Goal: Task Accomplishment & Management: Use online tool/utility

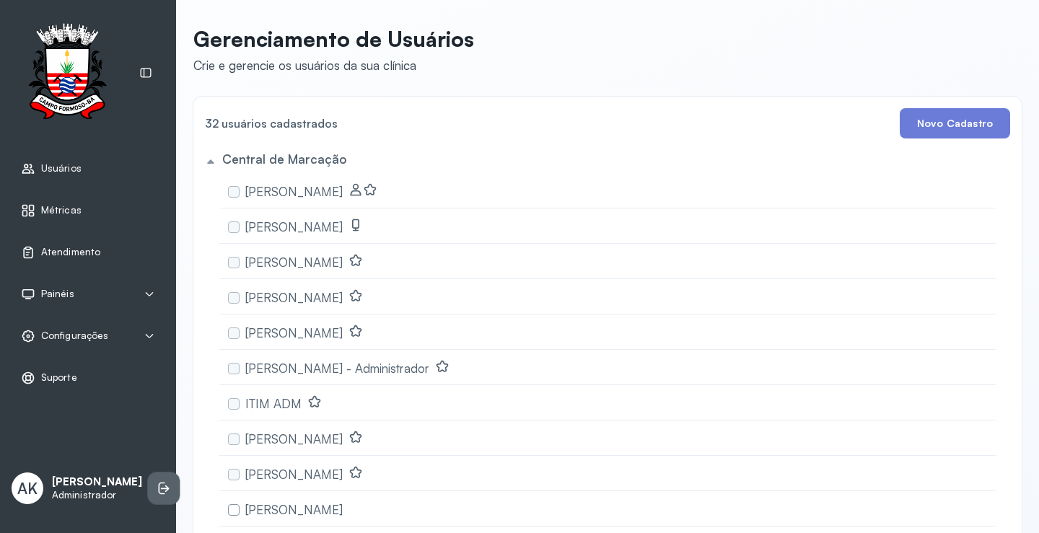
click at [159, 483] on icon at bounding box center [162, 489] width 6 height 12
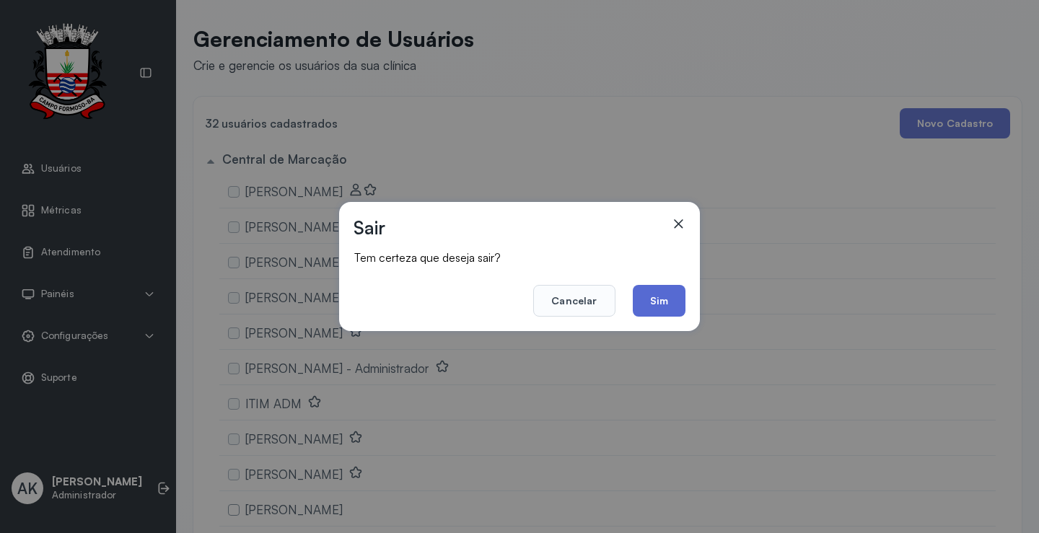
click at [654, 299] on button "Sim" at bounding box center [659, 301] width 53 height 32
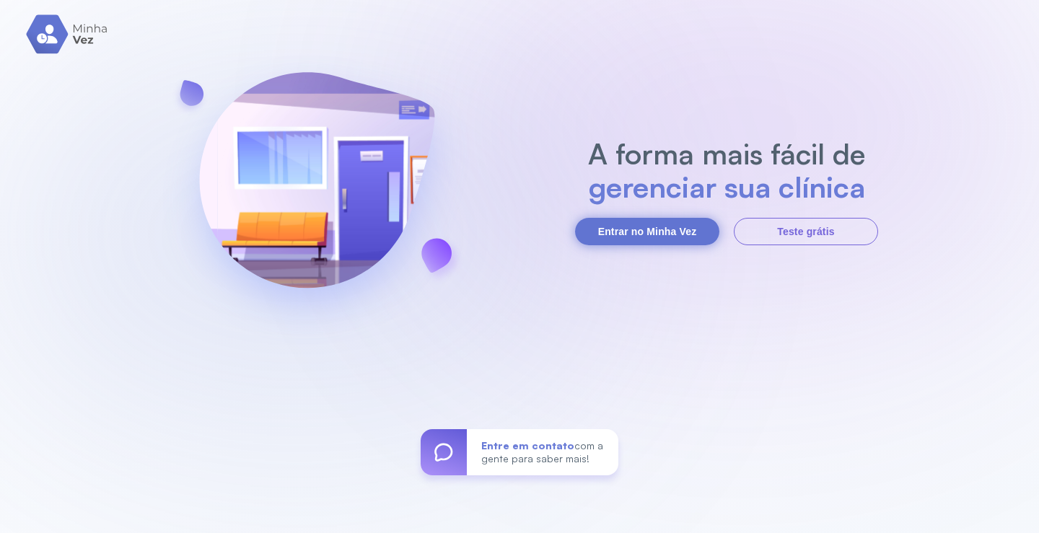
click at [656, 224] on button "Entrar no Minha Vez" at bounding box center [647, 231] width 144 height 27
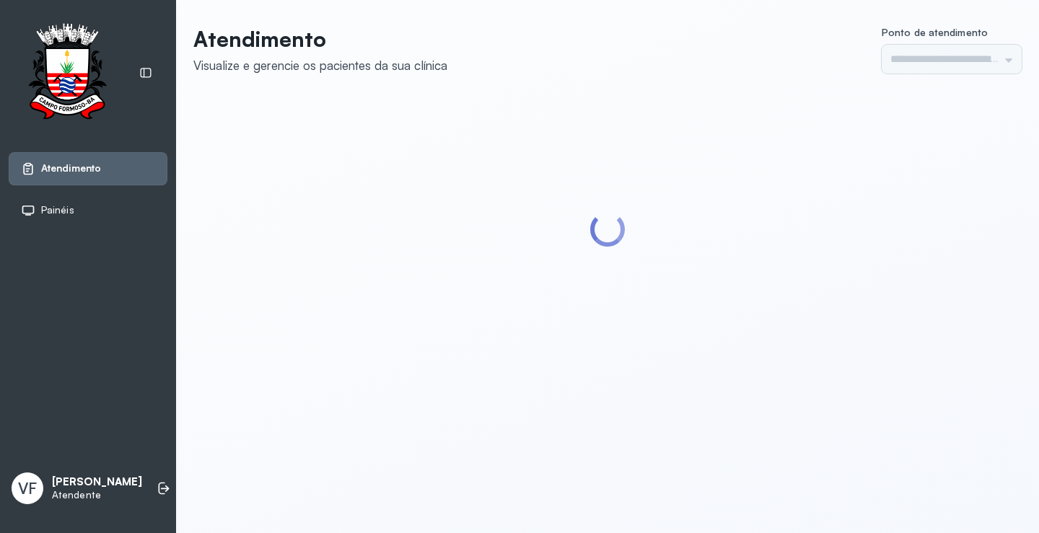
type input "*********"
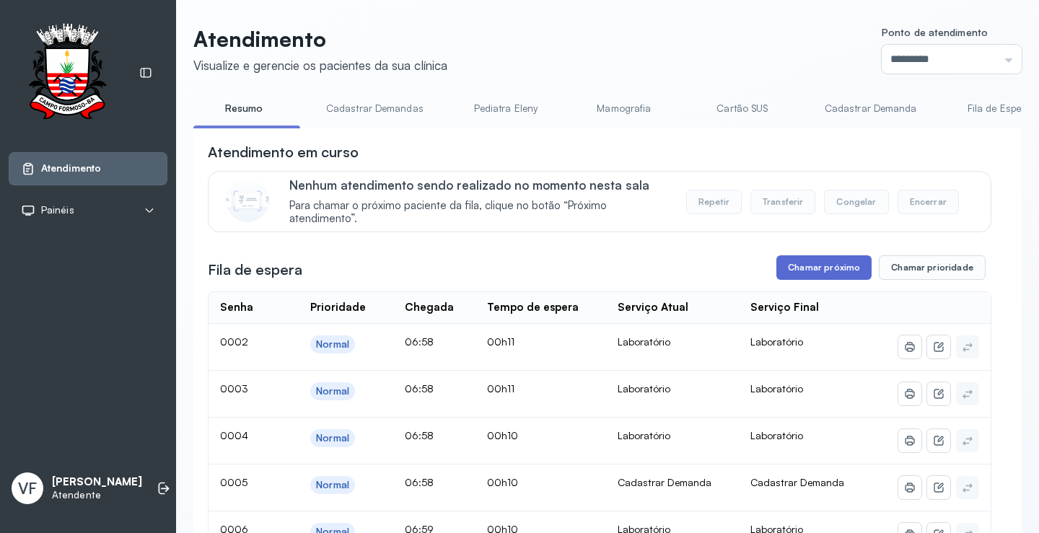
click at [820, 268] on button "Chamar próximo" at bounding box center [824, 267] width 95 height 25
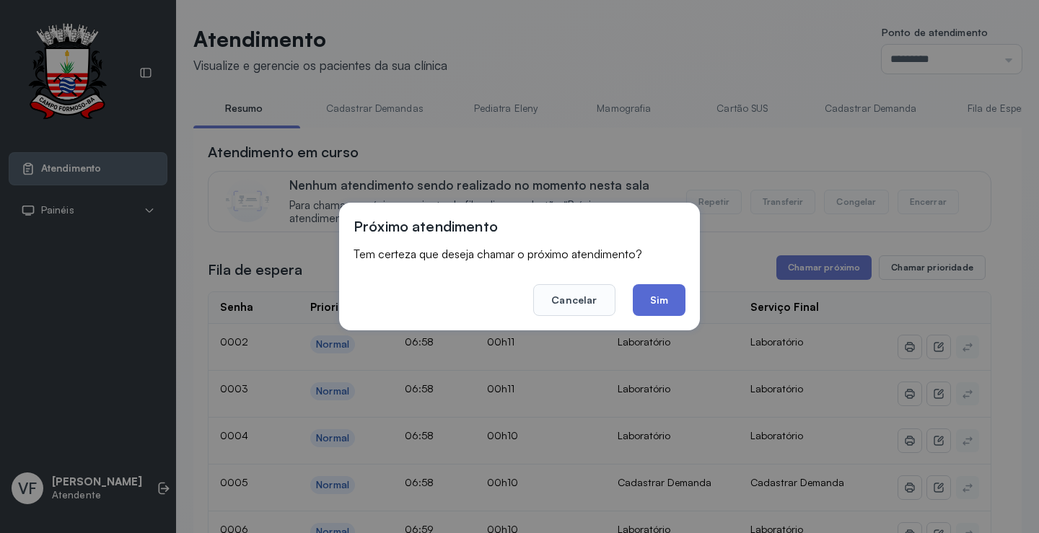
click at [677, 286] on button "Sim" at bounding box center [659, 300] width 53 height 32
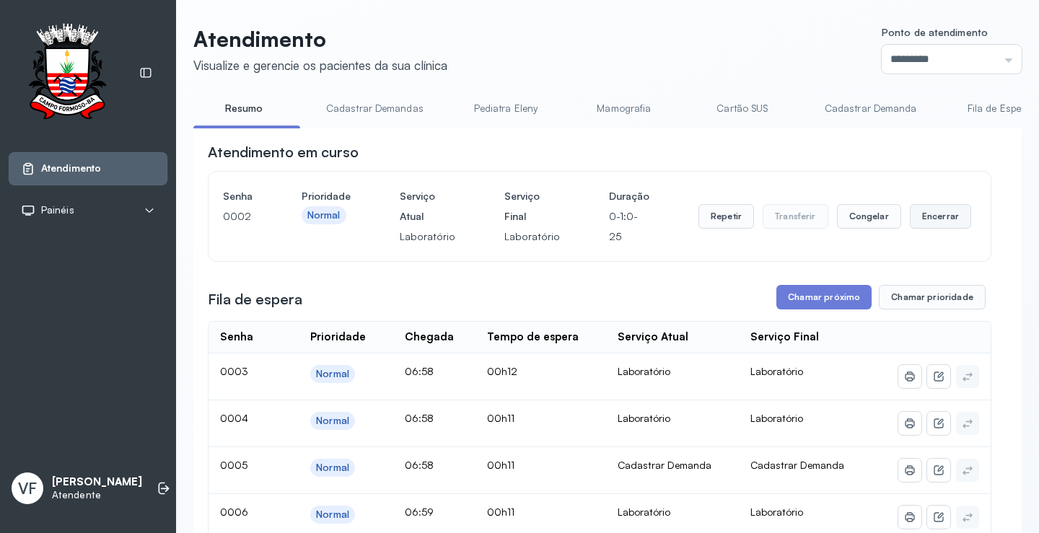
click at [917, 215] on button "Encerrar" at bounding box center [940, 216] width 61 height 25
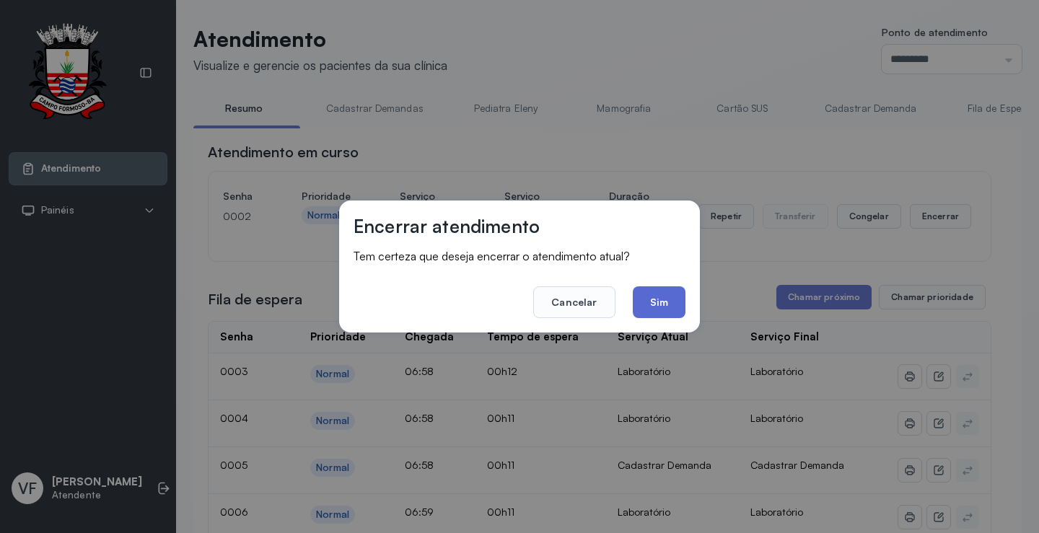
click at [658, 298] on button "Sim" at bounding box center [659, 303] width 53 height 32
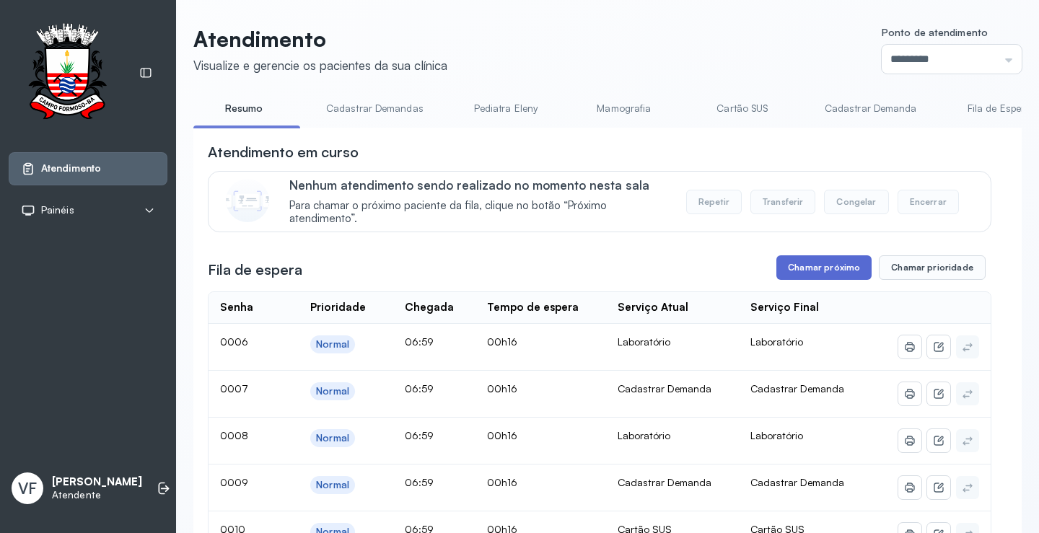
click at [803, 266] on button "Chamar próximo" at bounding box center [824, 267] width 95 height 25
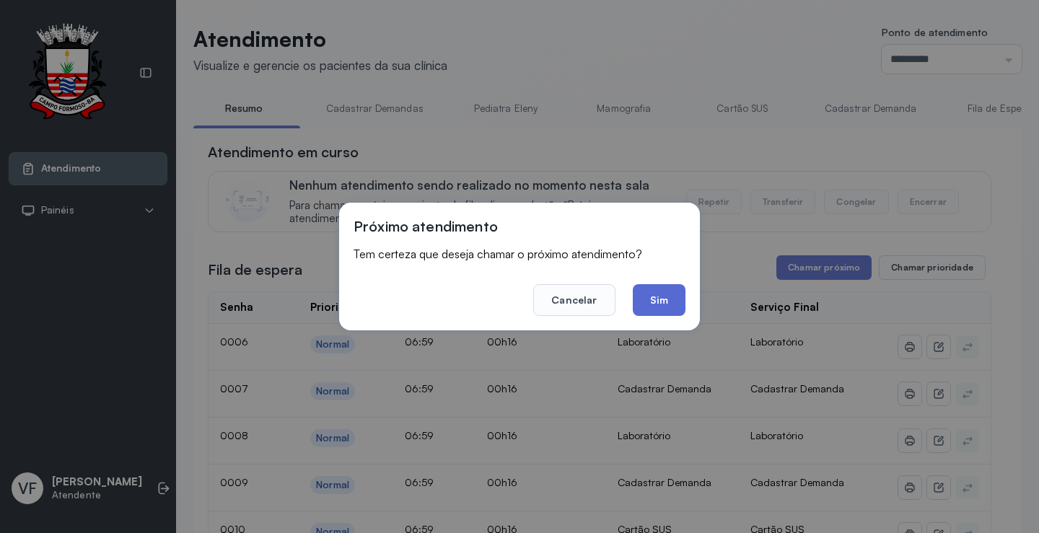
click at [658, 300] on button "Sim" at bounding box center [659, 300] width 53 height 32
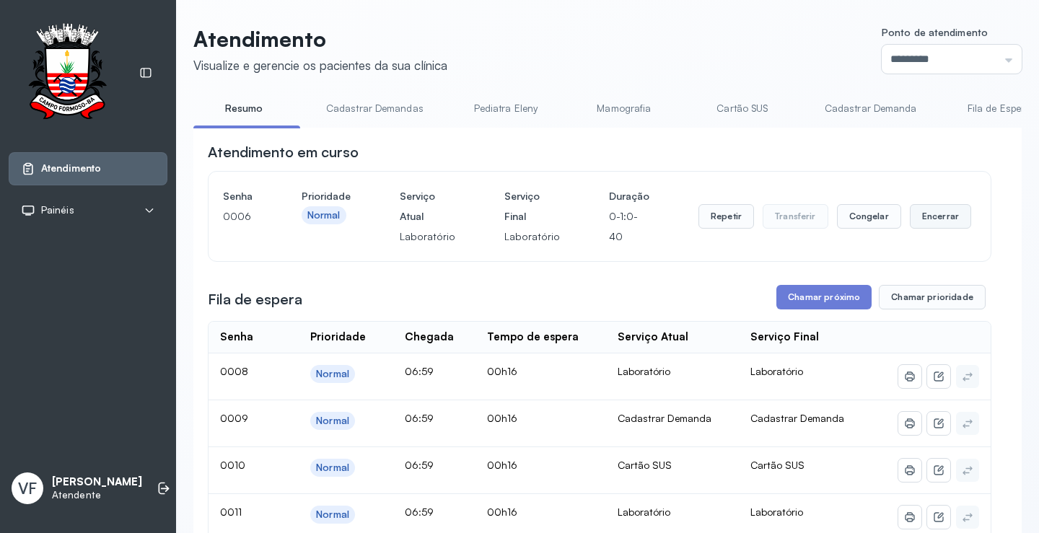
click at [920, 222] on button "Encerrar" at bounding box center [940, 216] width 61 height 25
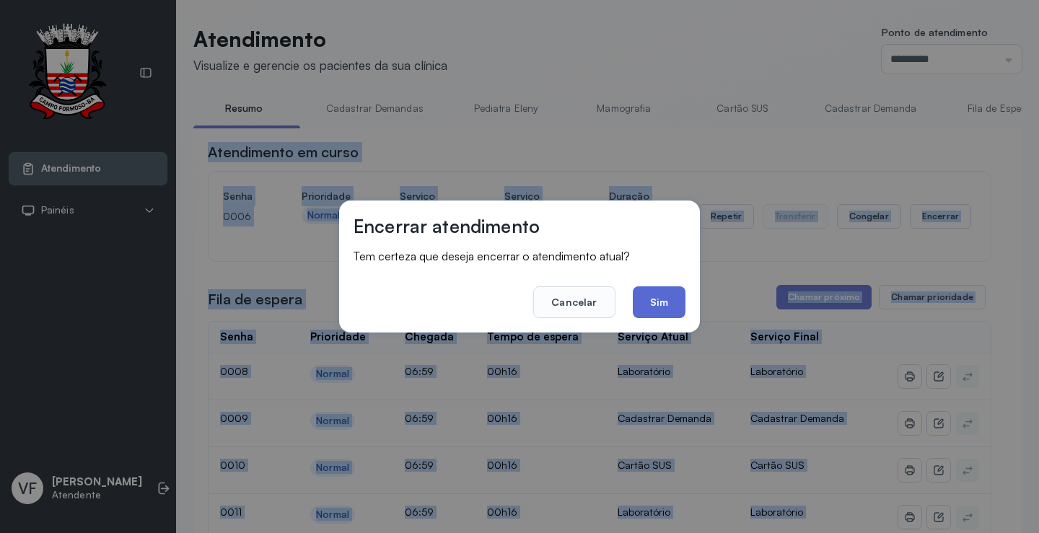
click at [654, 299] on button "Sim" at bounding box center [659, 303] width 53 height 32
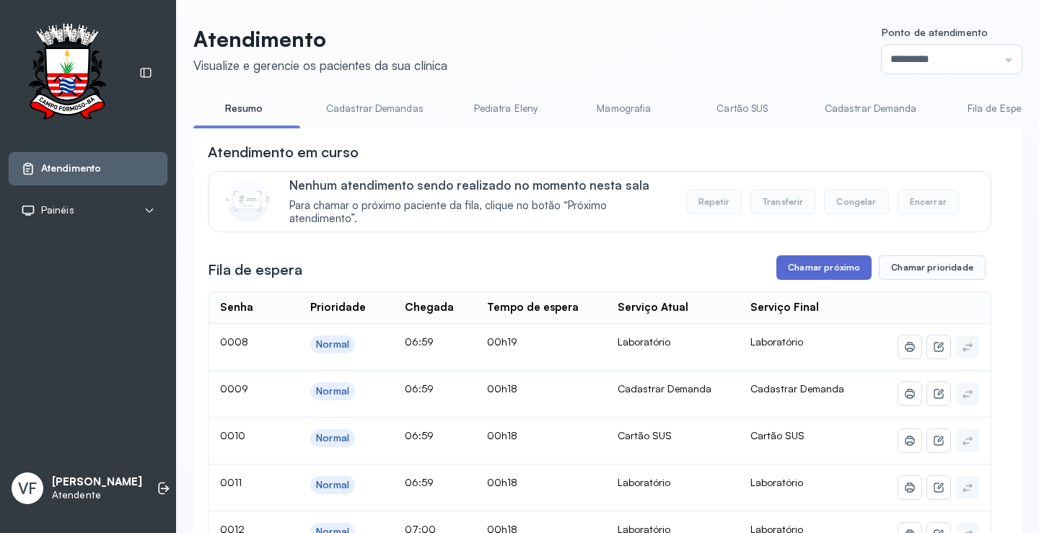
click at [816, 266] on button "Chamar próximo" at bounding box center [824, 267] width 95 height 25
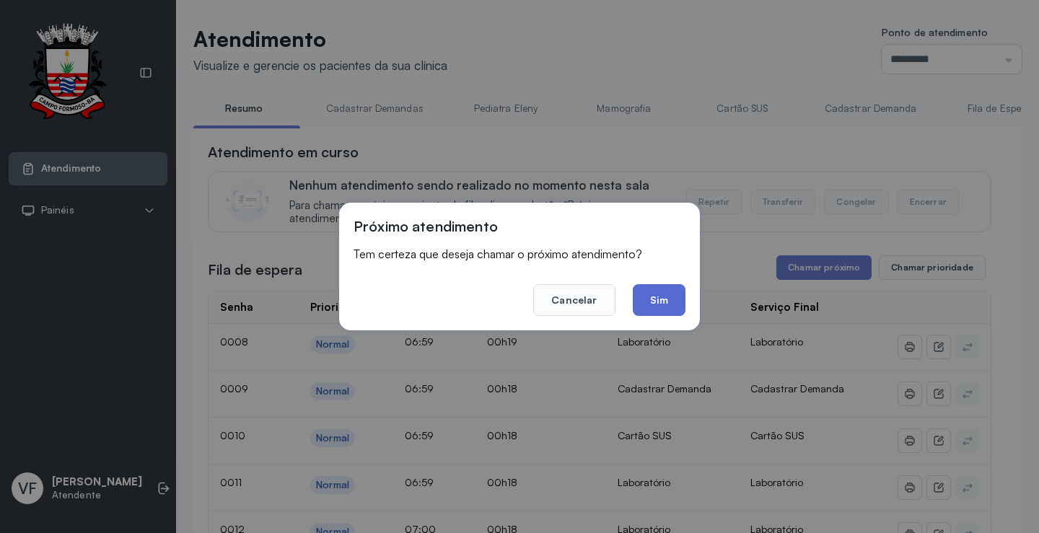
click at [657, 297] on button "Sim" at bounding box center [659, 300] width 53 height 32
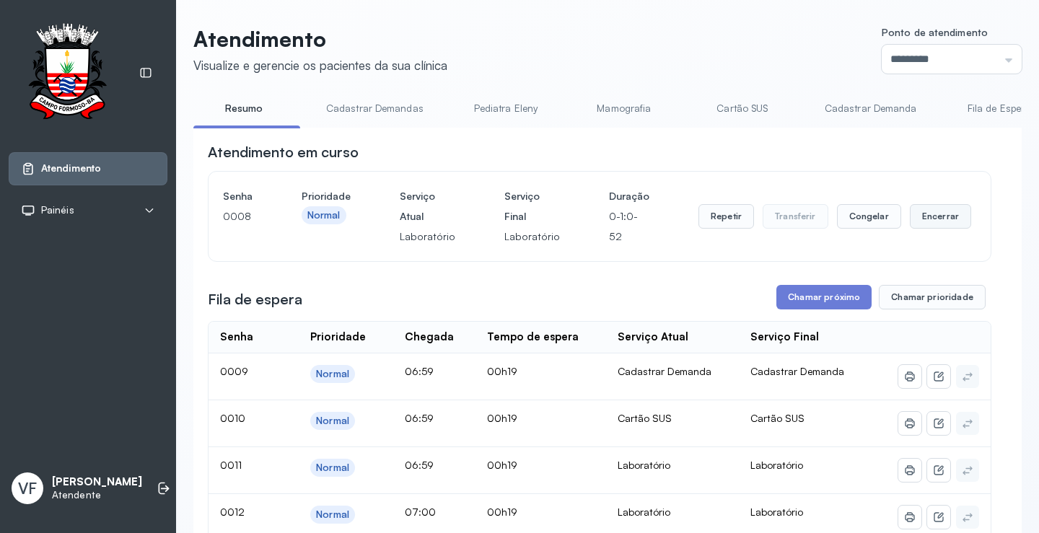
click at [930, 218] on button "Encerrar" at bounding box center [940, 216] width 61 height 25
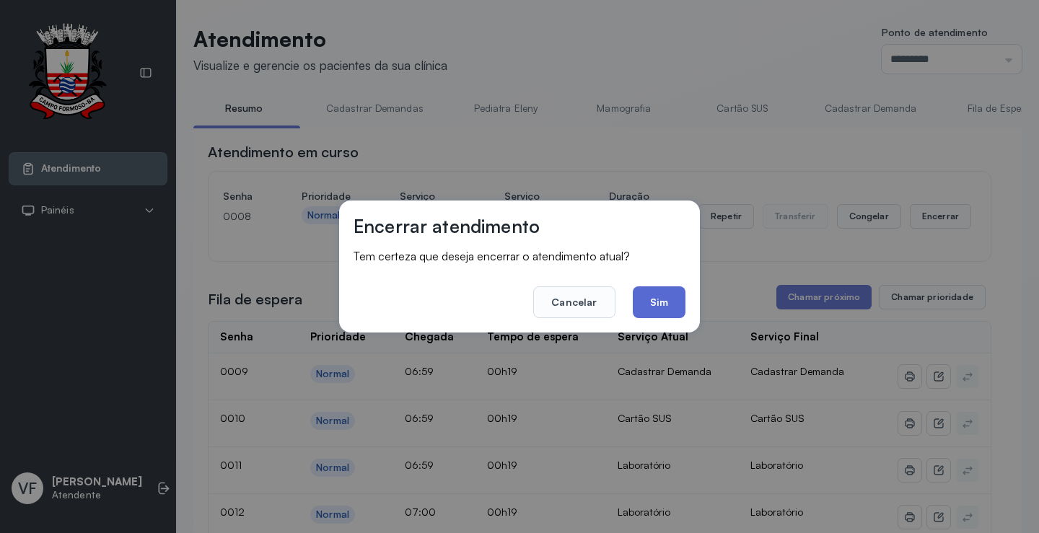
click at [653, 300] on button "Sim" at bounding box center [659, 303] width 53 height 32
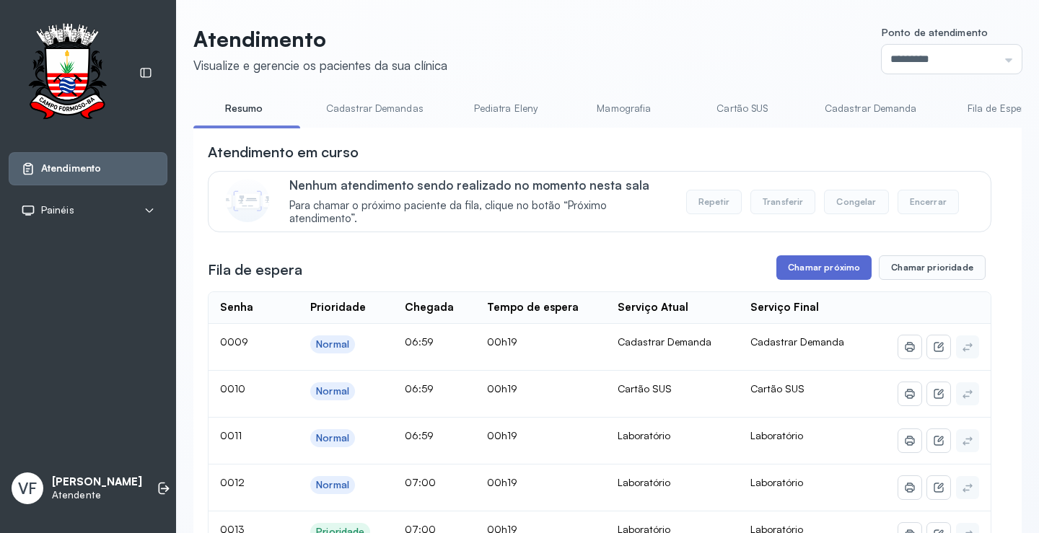
click at [818, 269] on button "Chamar próximo" at bounding box center [824, 267] width 95 height 25
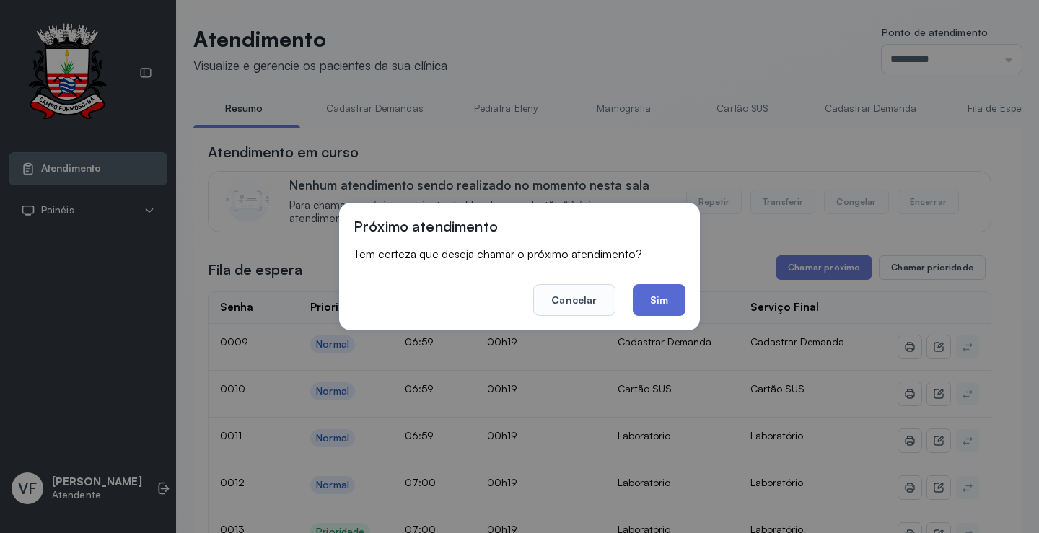
click at [655, 298] on button "Sim" at bounding box center [659, 300] width 53 height 32
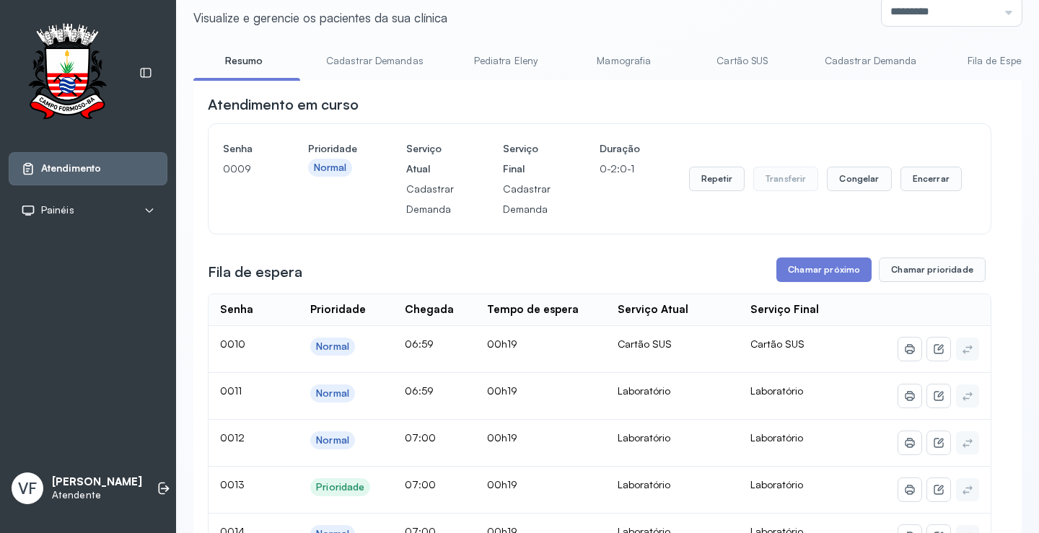
scroll to position [72, 0]
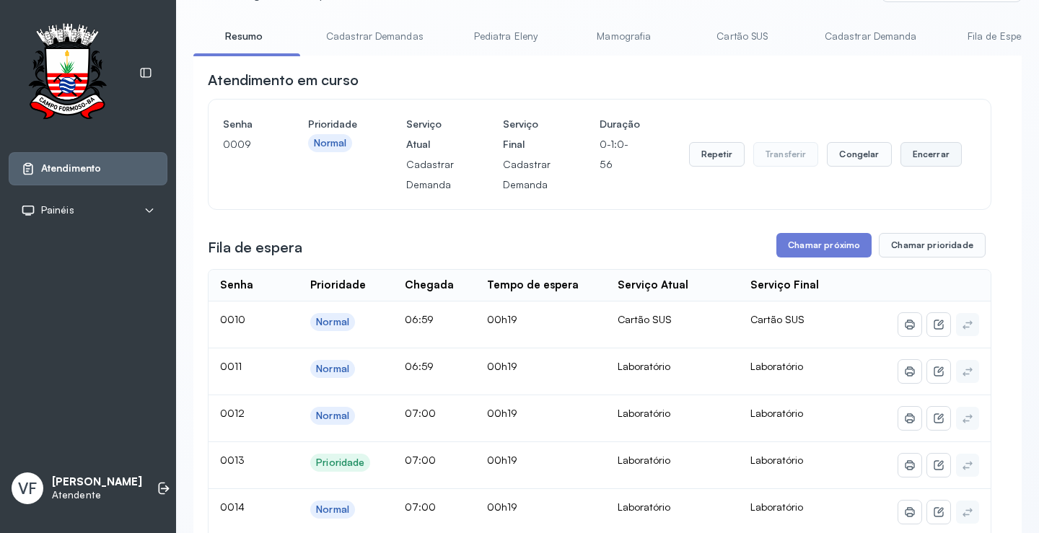
click at [921, 154] on button "Encerrar" at bounding box center [931, 154] width 61 height 25
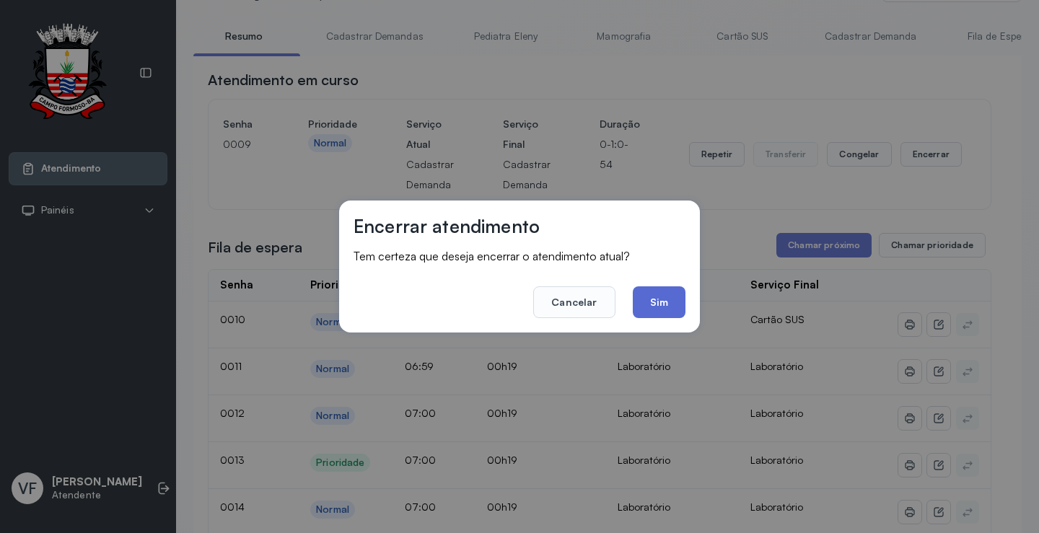
click at [654, 302] on button "Sim" at bounding box center [659, 303] width 53 height 32
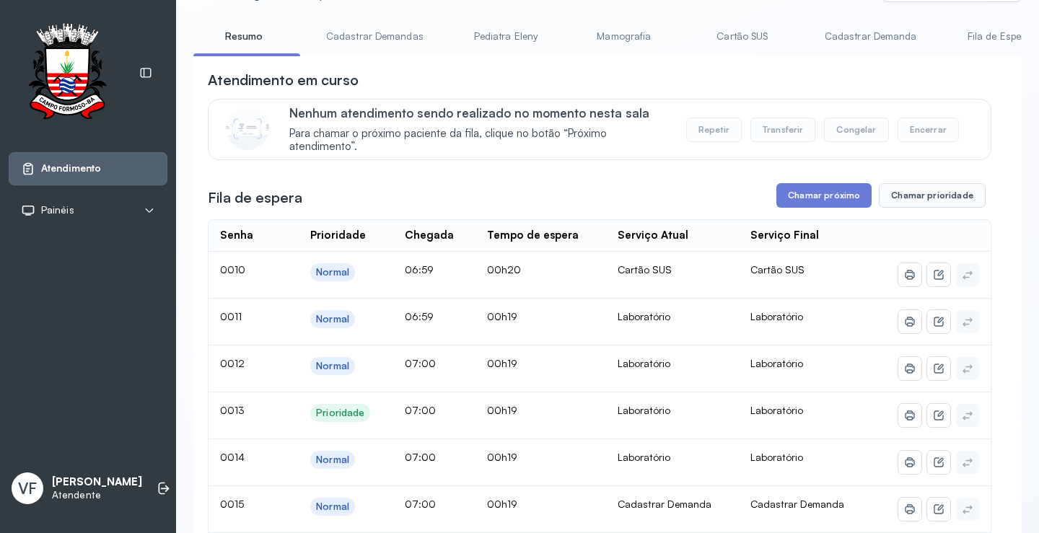
click at [869, 30] on link "Cadastrar Demanda" at bounding box center [870, 37] width 121 height 24
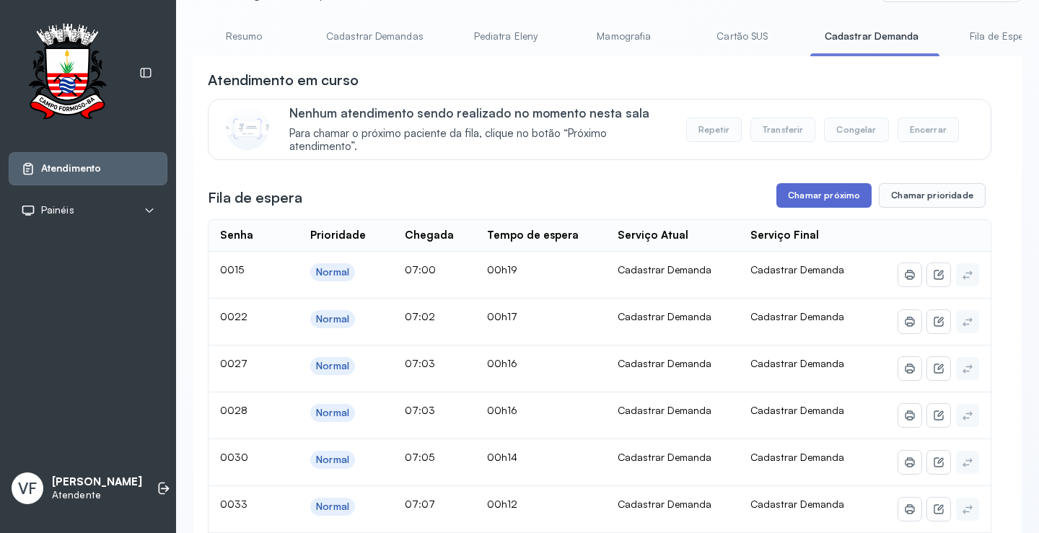
click at [819, 195] on button "Chamar próximo" at bounding box center [824, 195] width 95 height 25
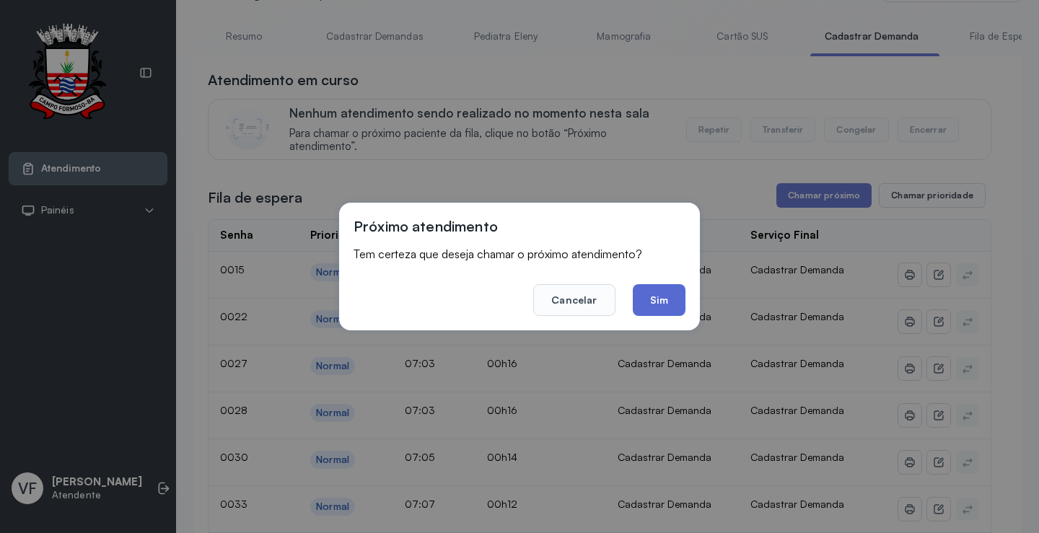
click at [664, 295] on button "Sim" at bounding box center [659, 300] width 53 height 32
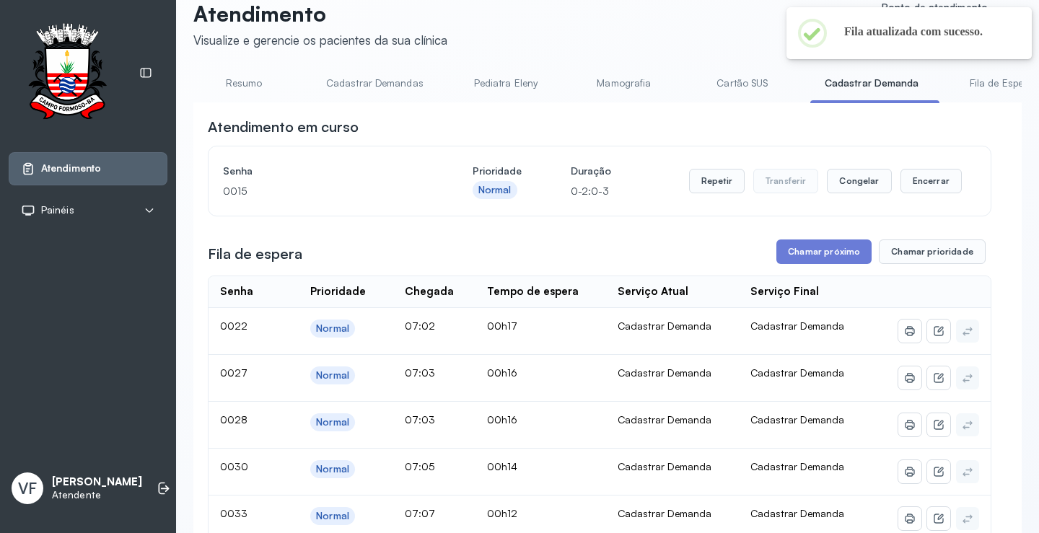
scroll to position [0, 0]
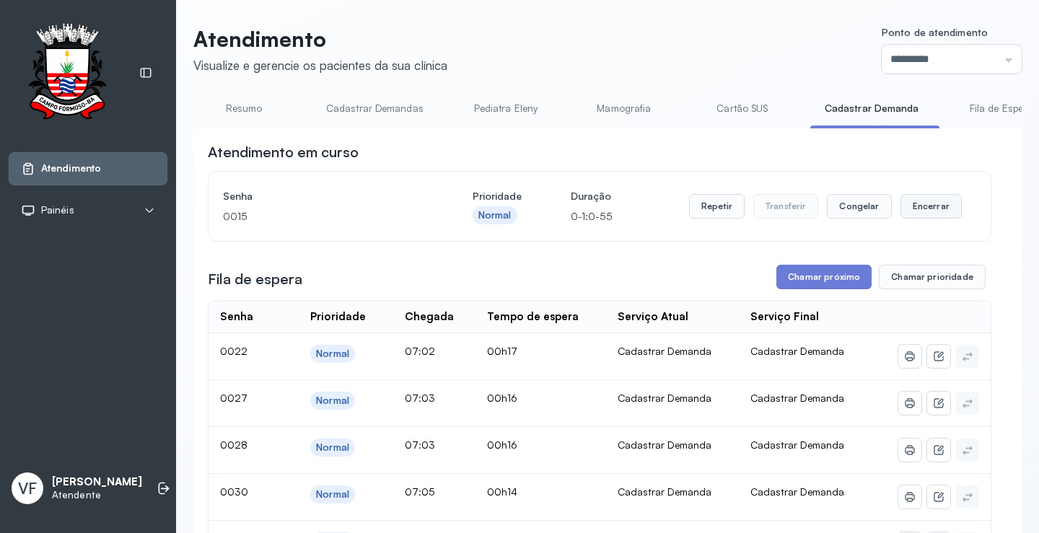
click at [925, 206] on button "Encerrar" at bounding box center [931, 206] width 61 height 25
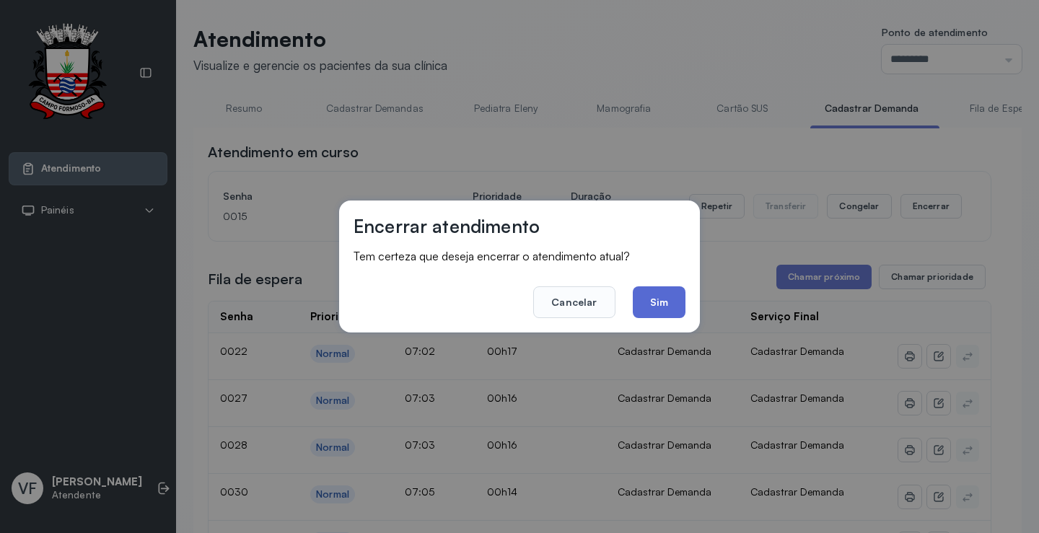
click at [662, 307] on button "Sim" at bounding box center [659, 303] width 53 height 32
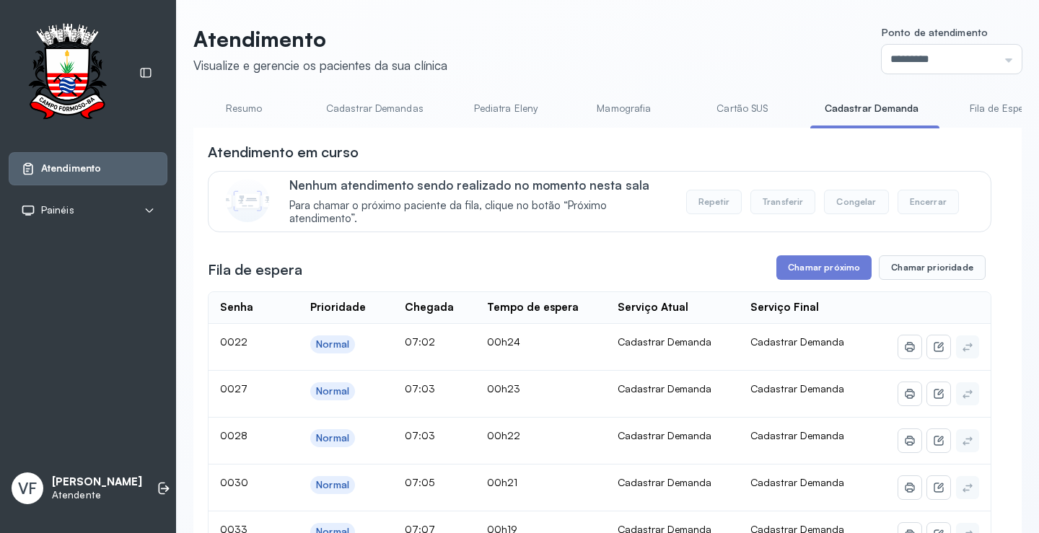
click at [245, 109] on link "Resumo" at bounding box center [243, 109] width 101 height 24
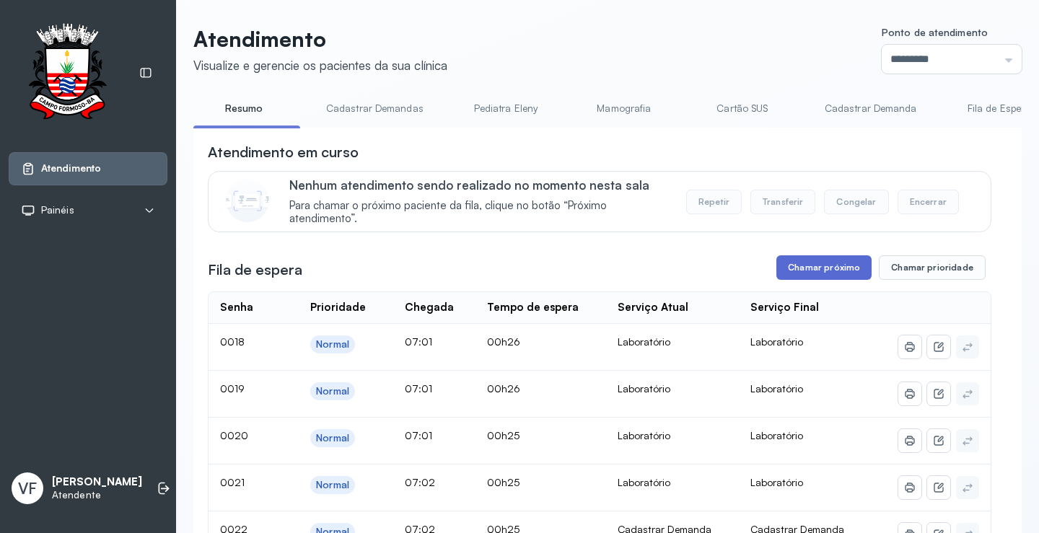
click at [810, 271] on button "Chamar próximo" at bounding box center [824, 267] width 95 height 25
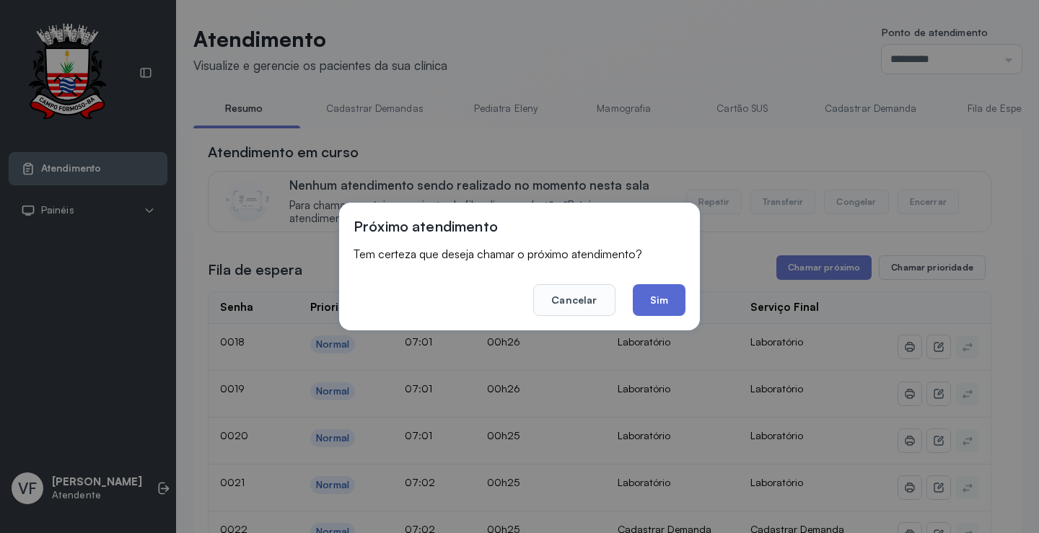
click at [664, 300] on button "Sim" at bounding box center [659, 300] width 53 height 32
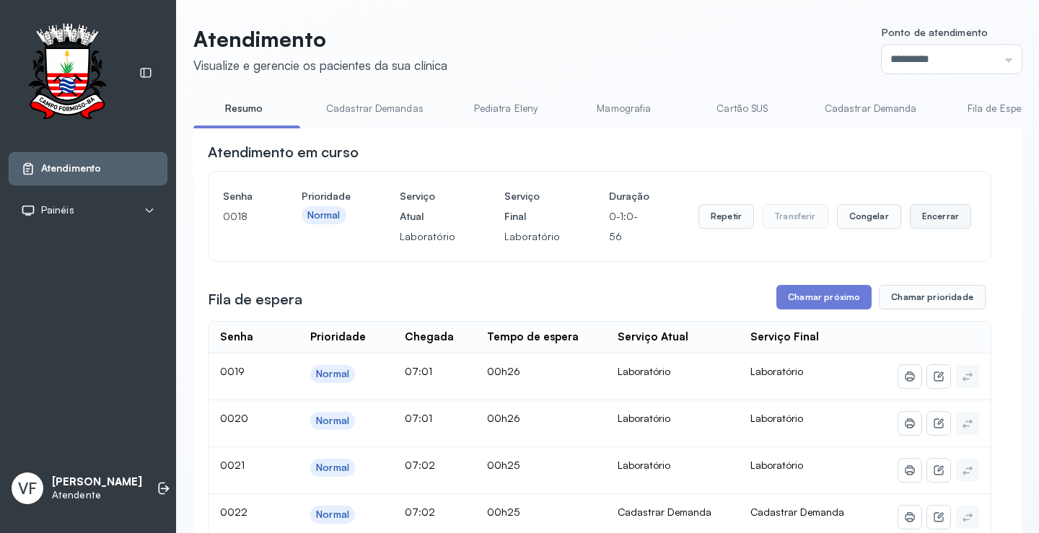
click at [923, 220] on button "Encerrar" at bounding box center [940, 216] width 61 height 25
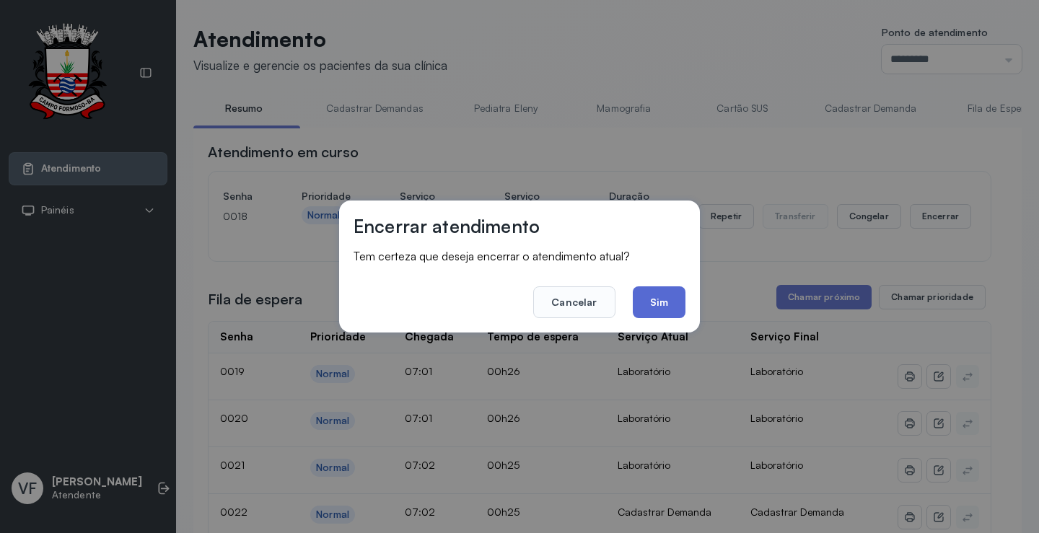
click at [655, 306] on button "Sim" at bounding box center [659, 303] width 53 height 32
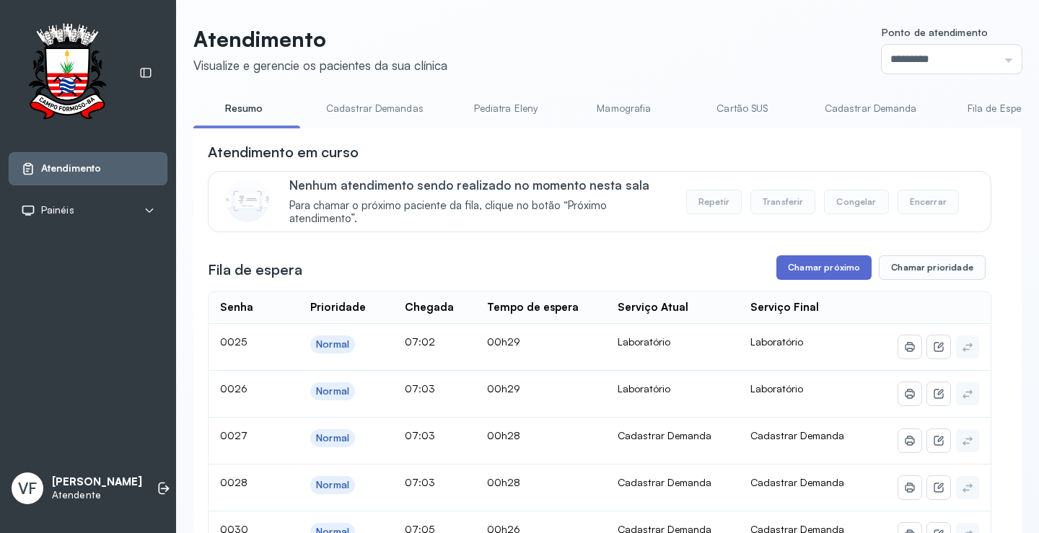
click at [819, 269] on button "Chamar próximo" at bounding box center [824, 267] width 95 height 25
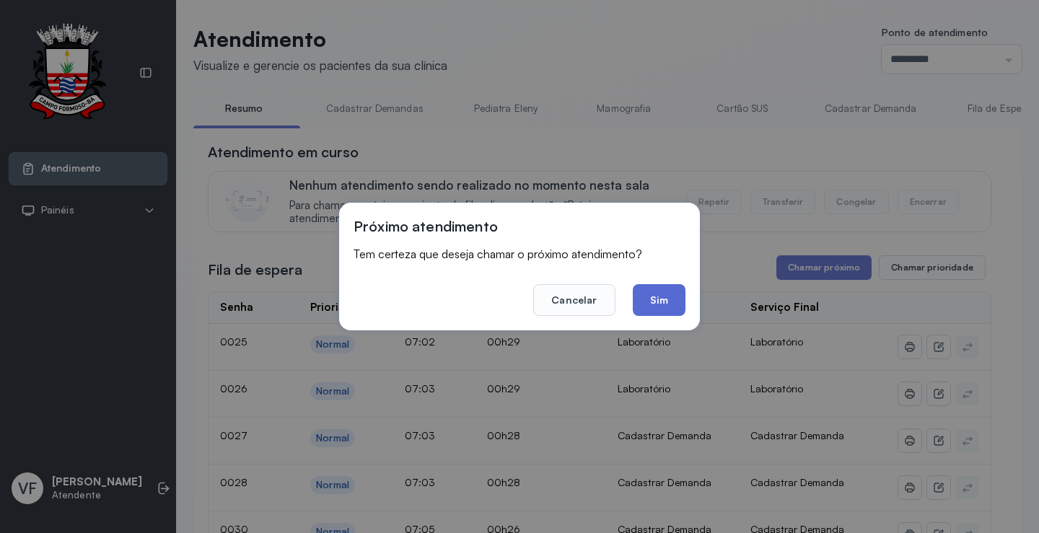
click at [650, 294] on button "Sim" at bounding box center [659, 300] width 53 height 32
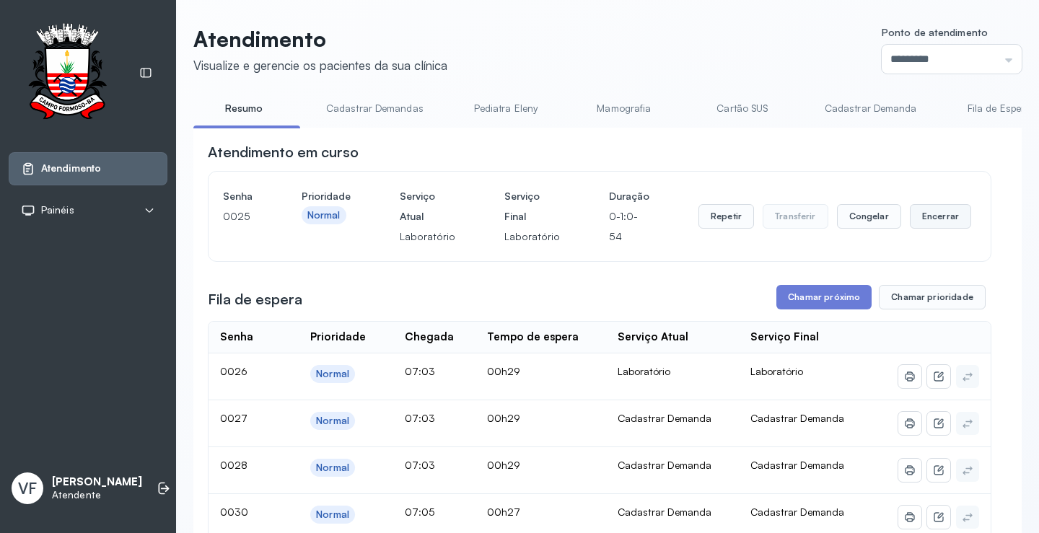
click at [930, 218] on button "Encerrar" at bounding box center [940, 216] width 61 height 25
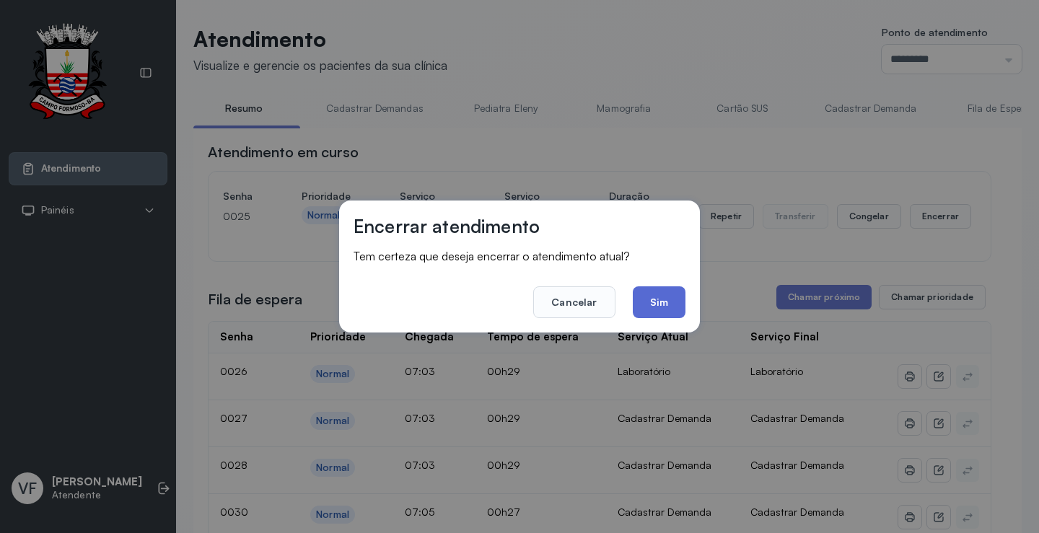
click at [660, 296] on button "Sim" at bounding box center [659, 303] width 53 height 32
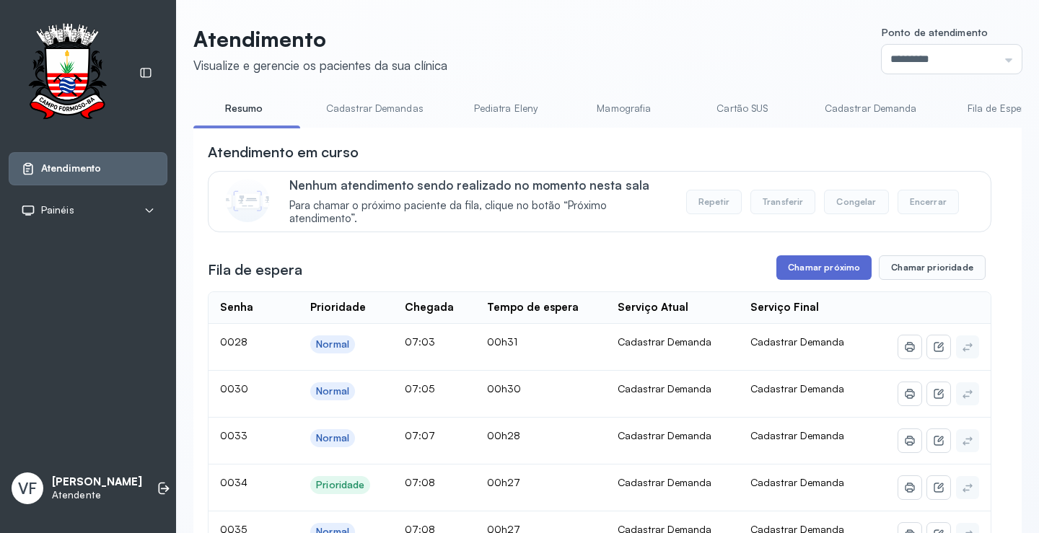
click at [815, 266] on button "Chamar próximo" at bounding box center [824, 267] width 95 height 25
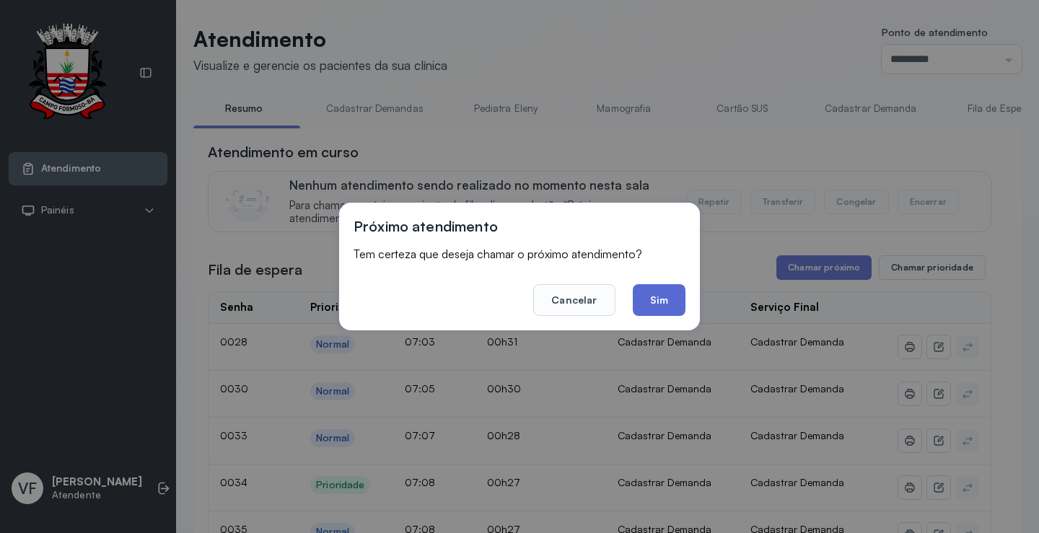
click at [665, 296] on button "Sim" at bounding box center [659, 300] width 53 height 32
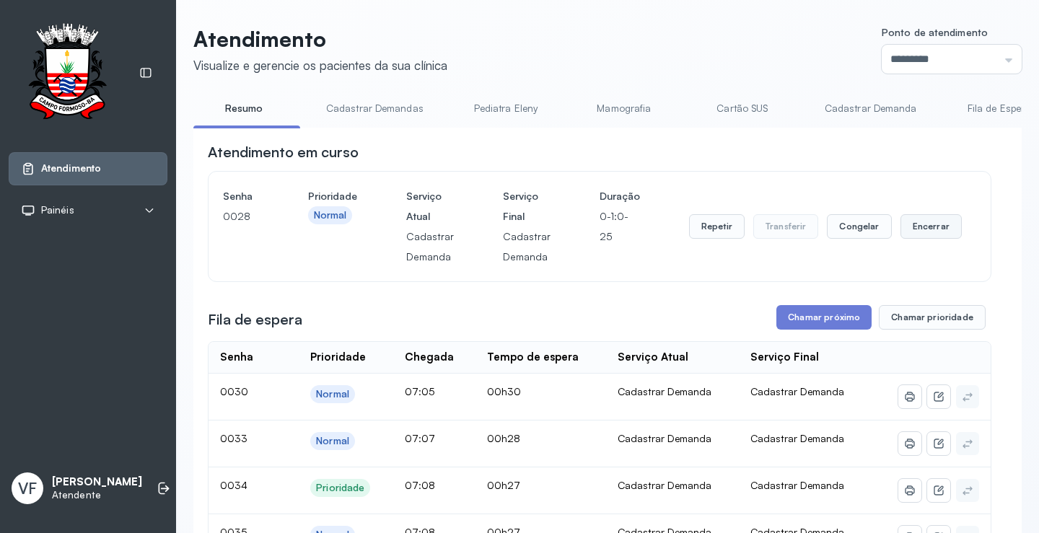
click at [919, 224] on button "Encerrar" at bounding box center [931, 226] width 61 height 25
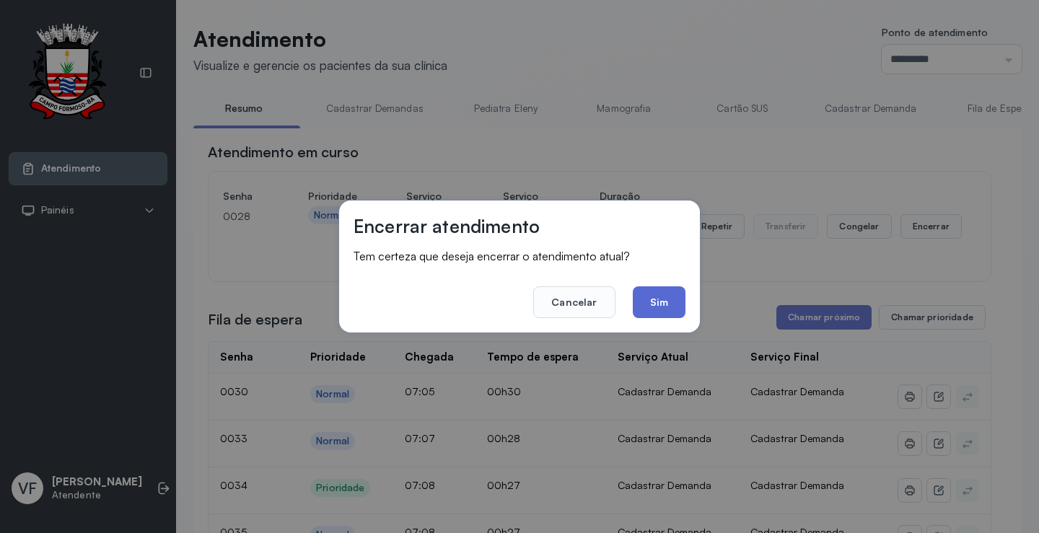
click at [661, 299] on button "Sim" at bounding box center [659, 303] width 53 height 32
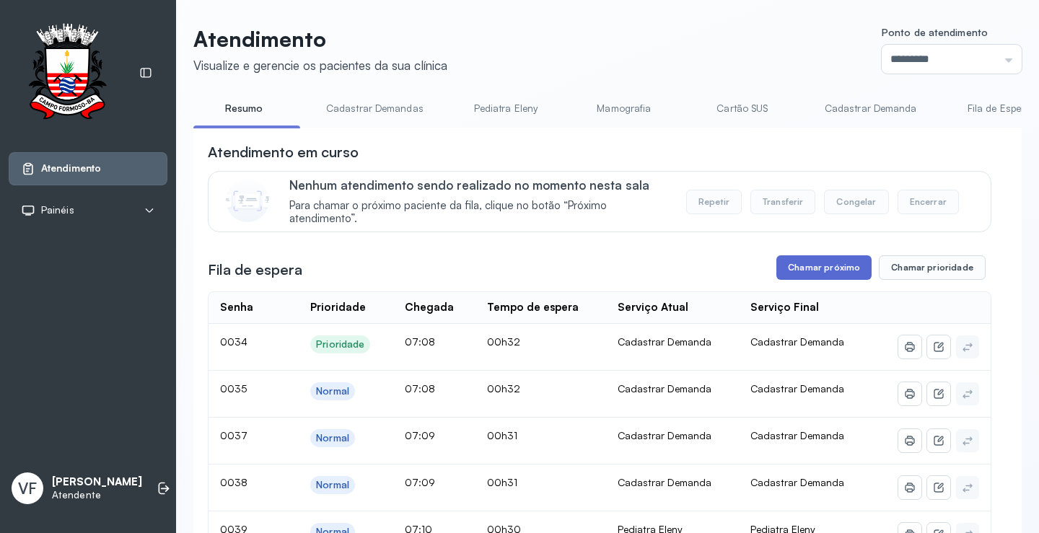
click at [824, 266] on button "Chamar próximo" at bounding box center [824, 267] width 95 height 25
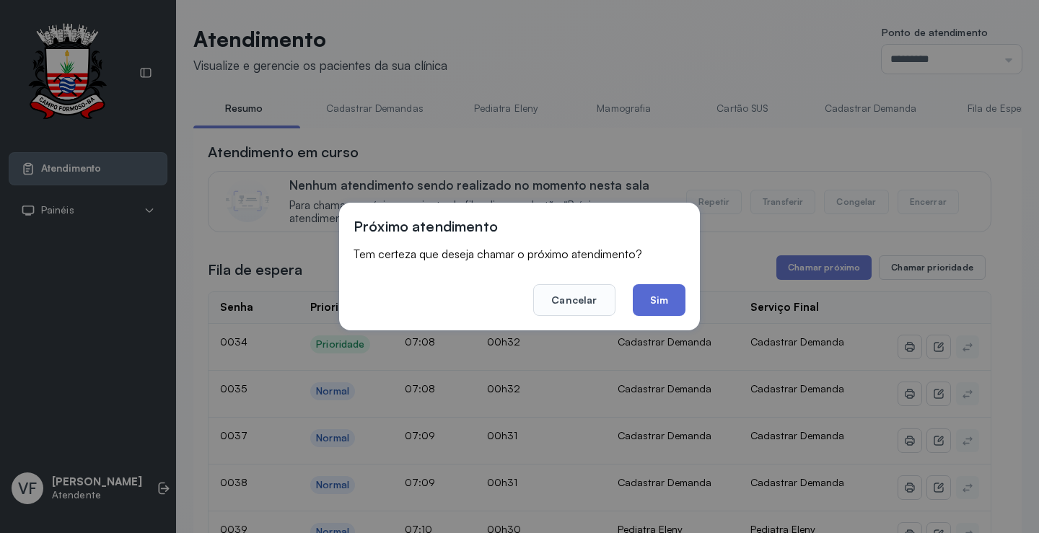
click at [660, 292] on button "Sim" at bounding box center [659, 300] width 53 height 32
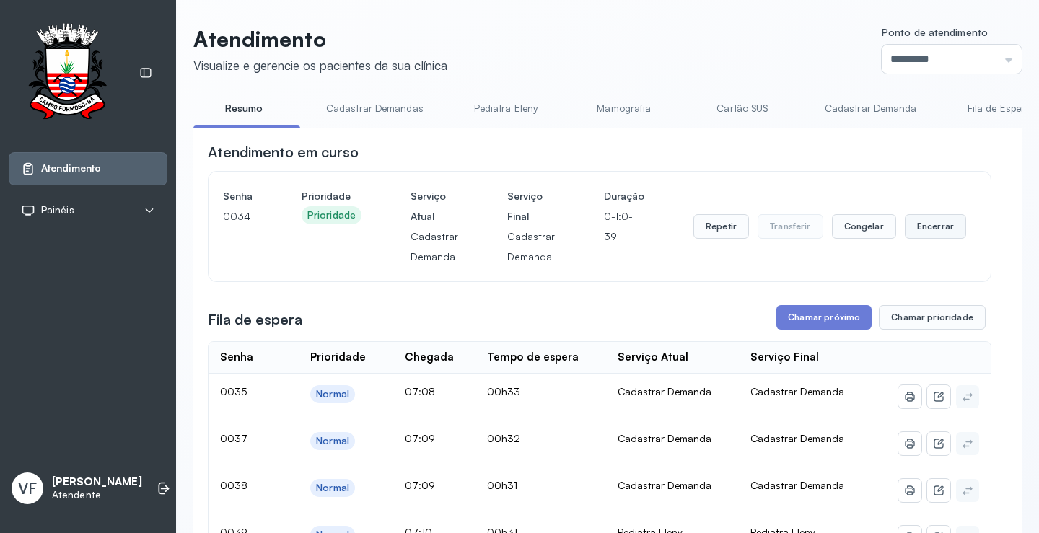
click at [914, 227] on button "Encerrar" at bounding box center [935, 226] width 61 height 25
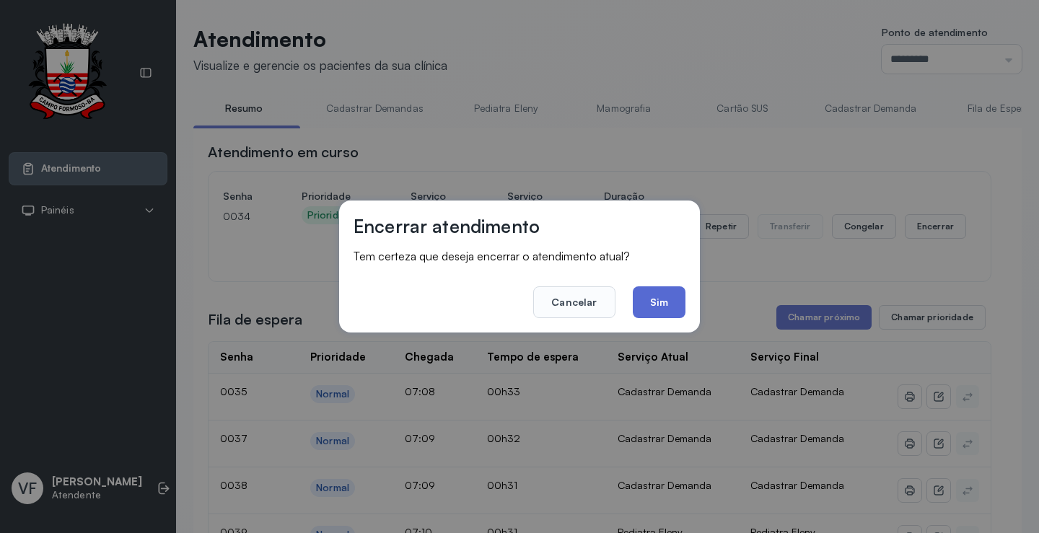
click at [668, 305] on button "Sim" at bounding box center [659, 303] width 53 height 32
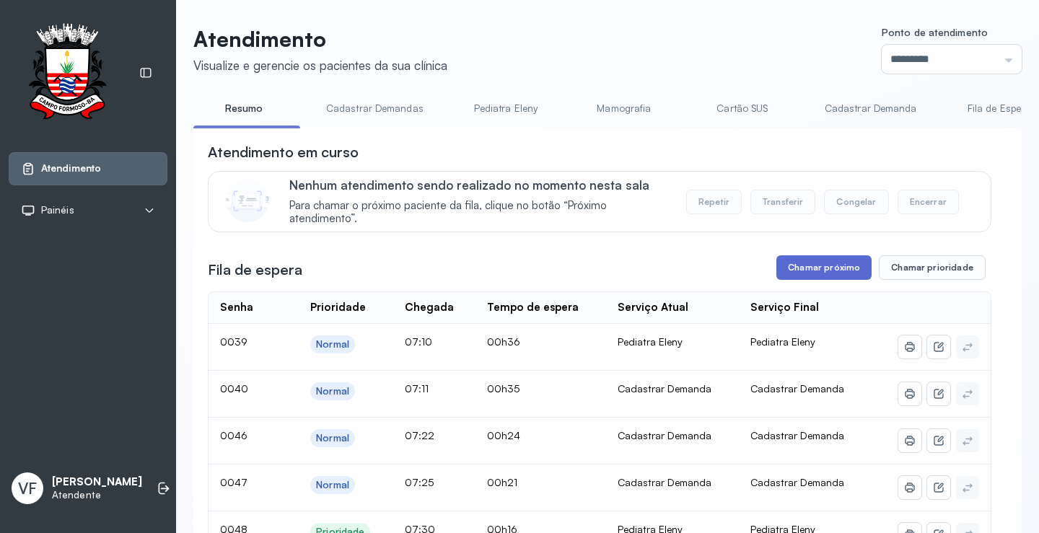
click at [823, 267] on button "Chamar próximo" at bounding box center [824, 267] width 95 height 25
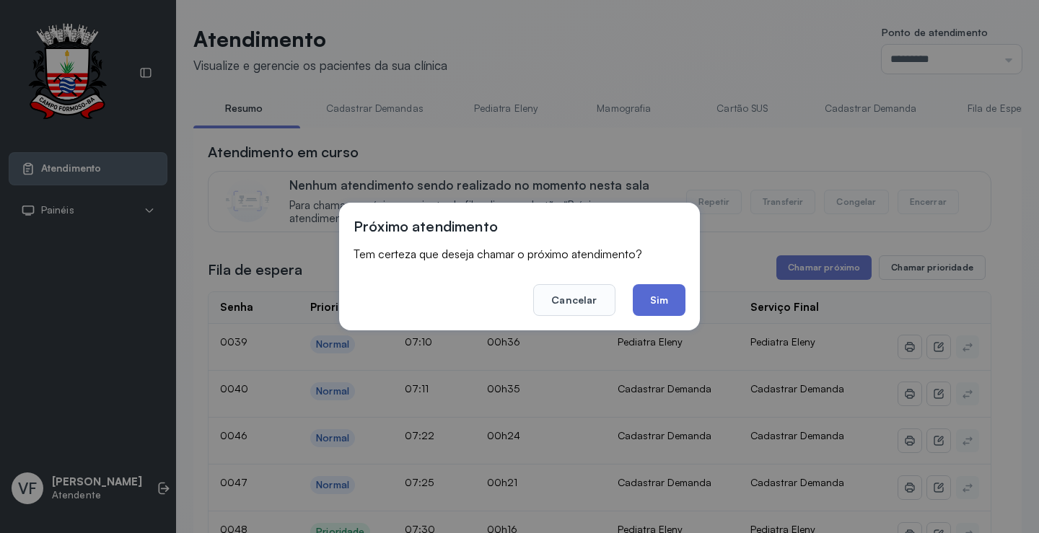
click at [658, 293] on button "Sim" at bounding box center [659, 300] width 53 height 32
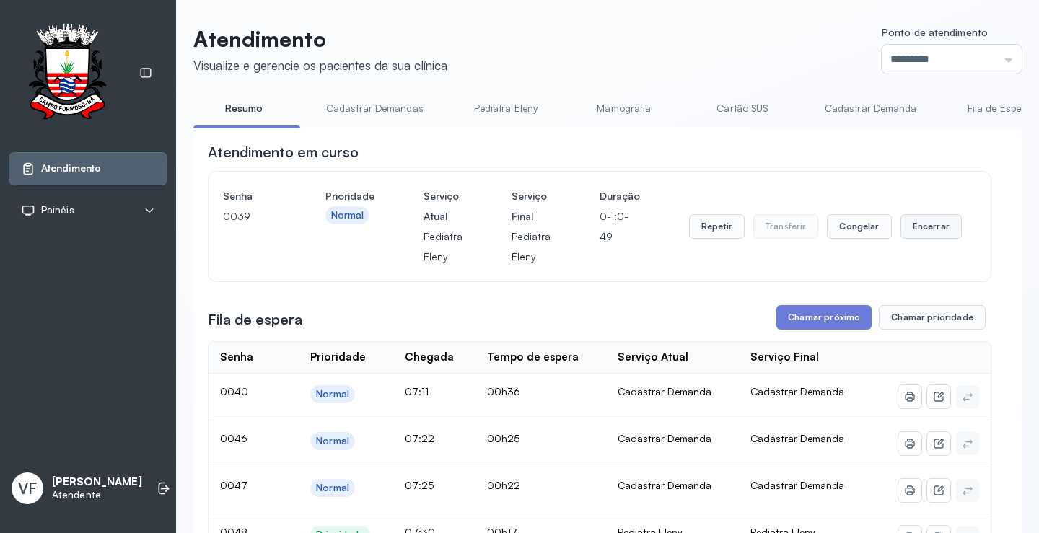
click at [916, 225] on button "Encerrar" at bounding box center [931, 226] width 61 height 25
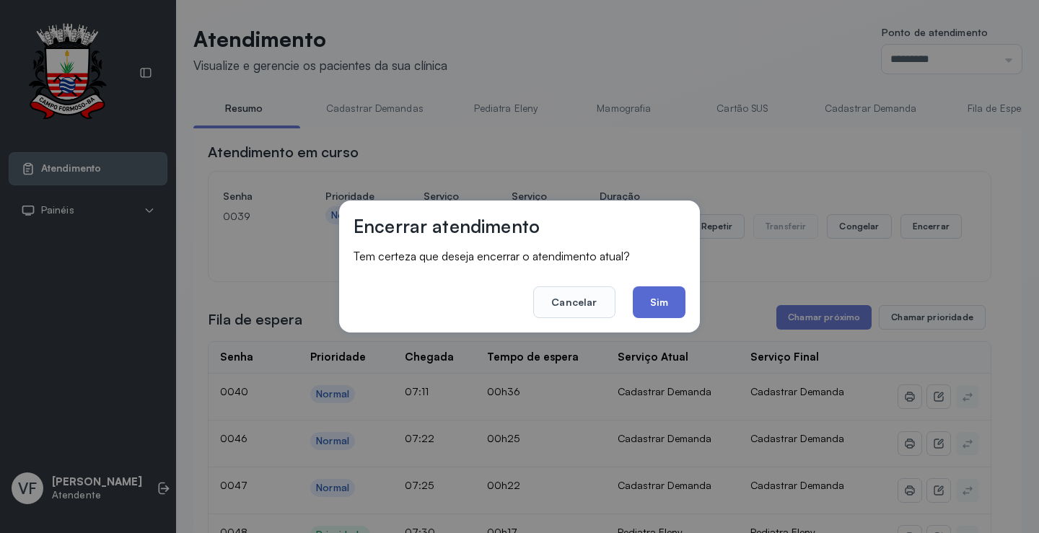
click at [670, 298] on button "Sim" at bounding box center [659, 303] width 53 height 32
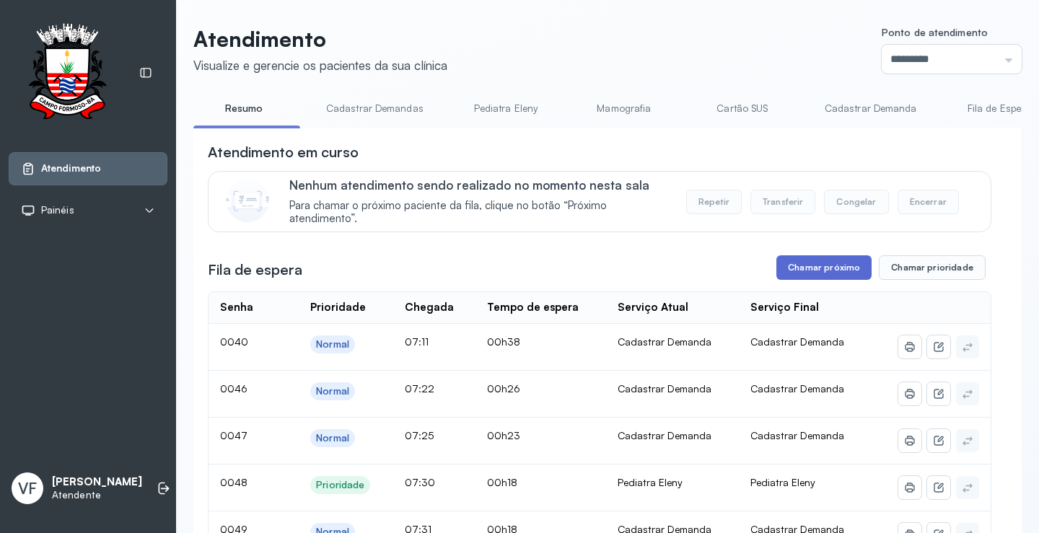
click at [819, 271] on button "Chamar próximo" at bounding box center [824, 267] width 95 height 25
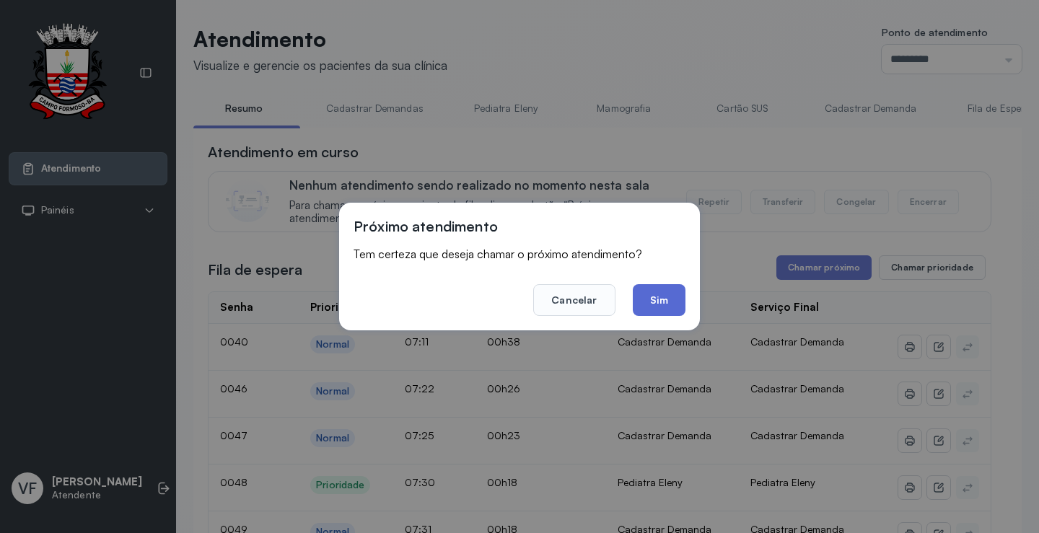
click at [654, 293] on button "Sim" at bounding box center [659, 300] width 53 height 32
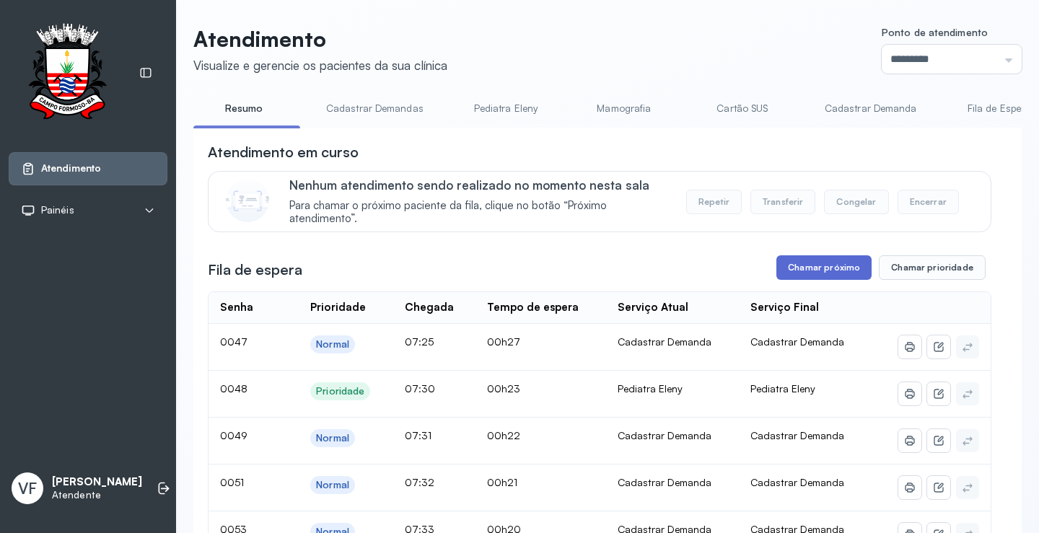
click at [815, 263] on button "Chamar próximo" at bounding box center [824, 267] width 95 height 25
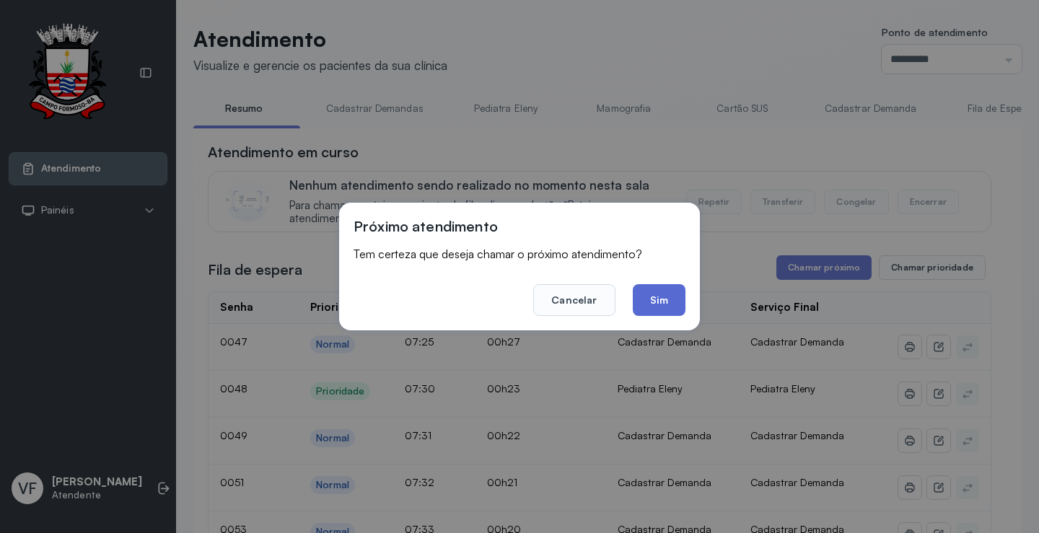
click at [667, 294] on button "Sim" at bounding box center [659, 300] width 53 height 32
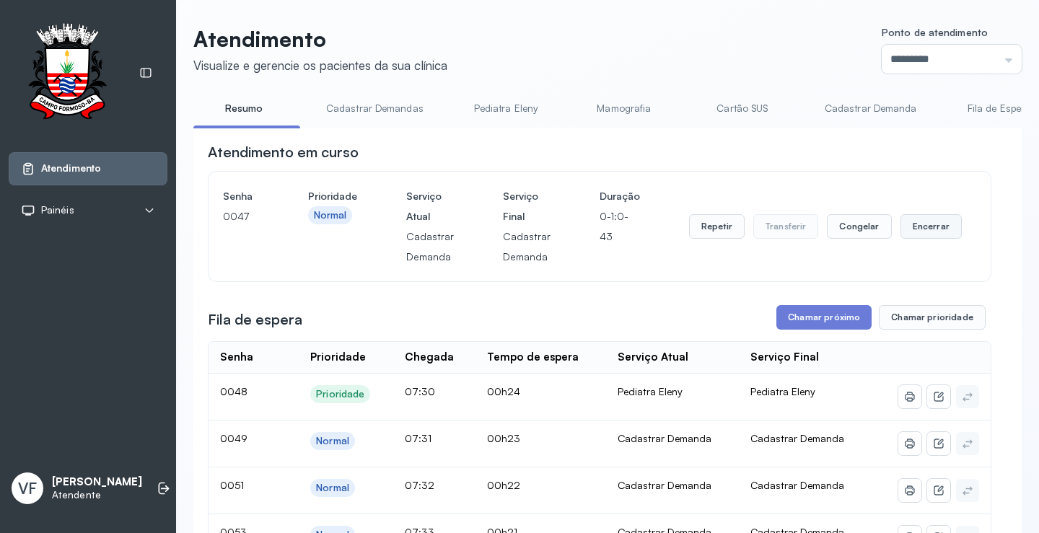
click at [931, 225] on button "Encerrar" at bounding box center [931, 226] width 61 height 25
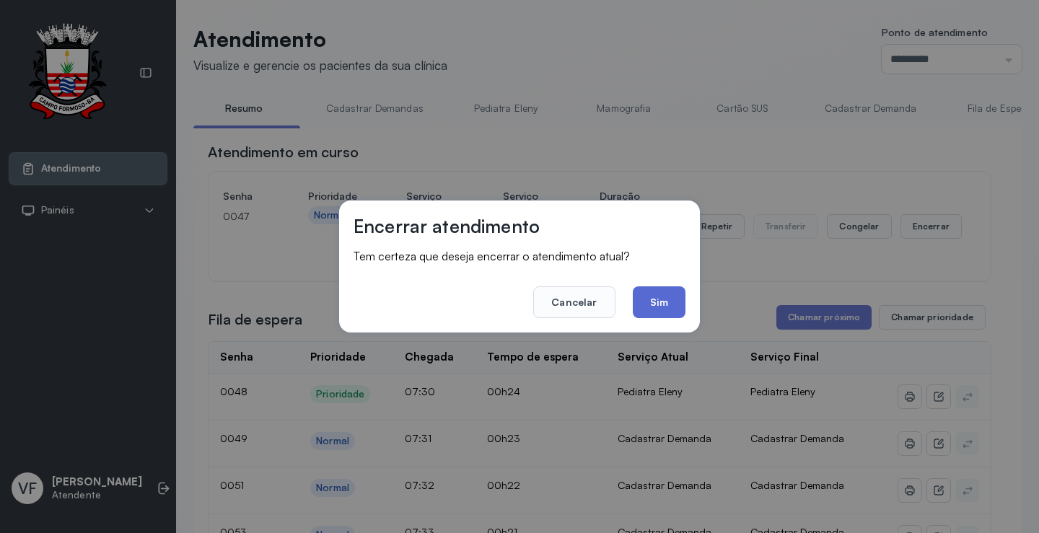
click at [670, 293] on button "Sim" at bounding box center [659, 303] width 53 height 32
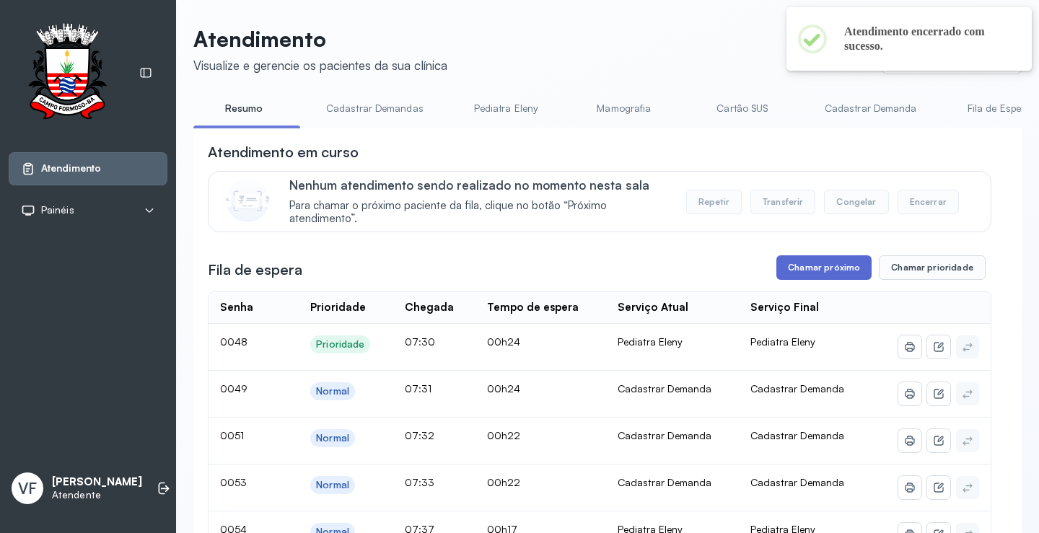
click at [831, 268] on button "Chamar próximo" at bounding box center [824, 267] width 95 height 25
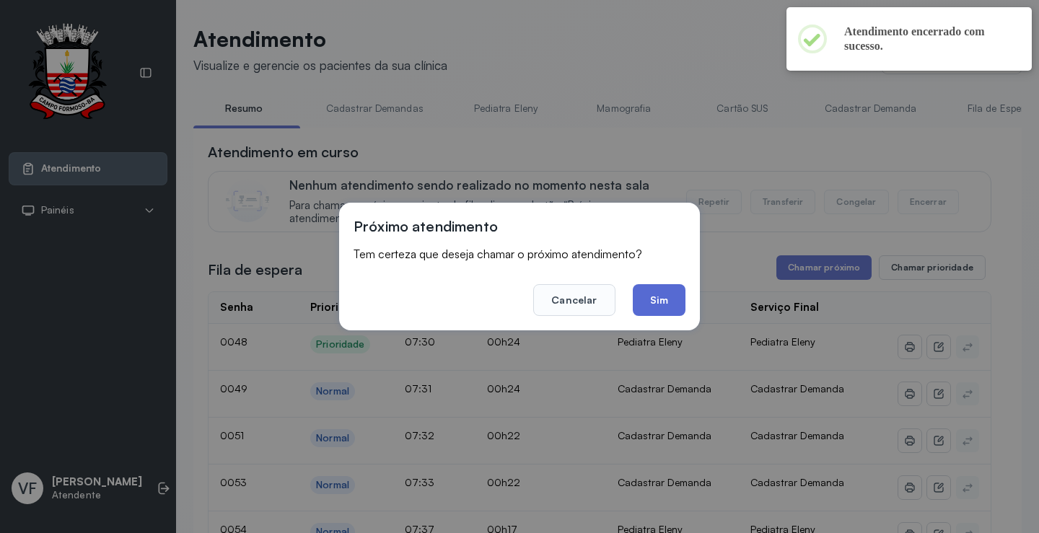
click at [645, 287] on button "Sim" at bounding box center [659, 300] width 53 height 32
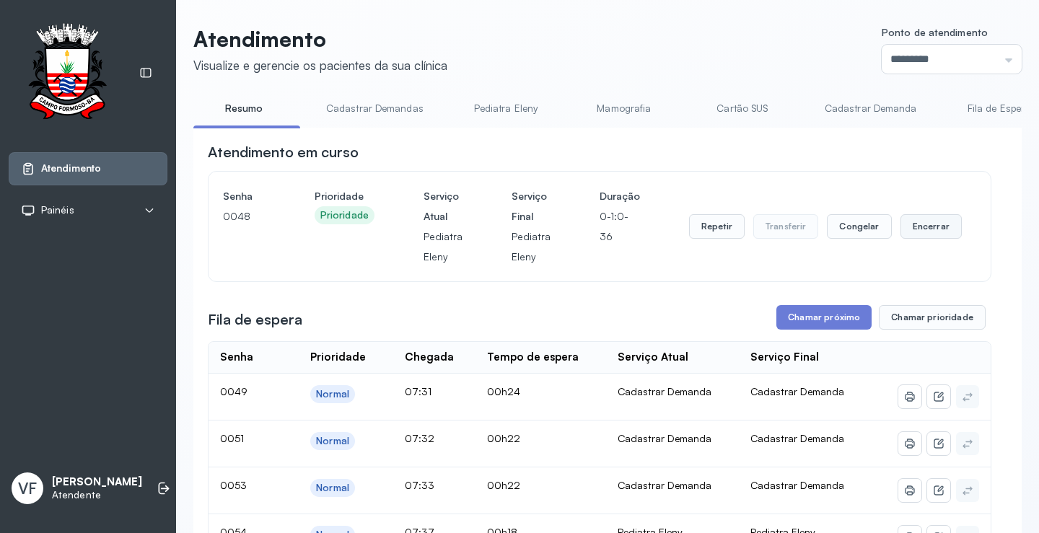
click at [914, 223] on button "Encerrar" at bounding box center [931, 226] width 61 height 25
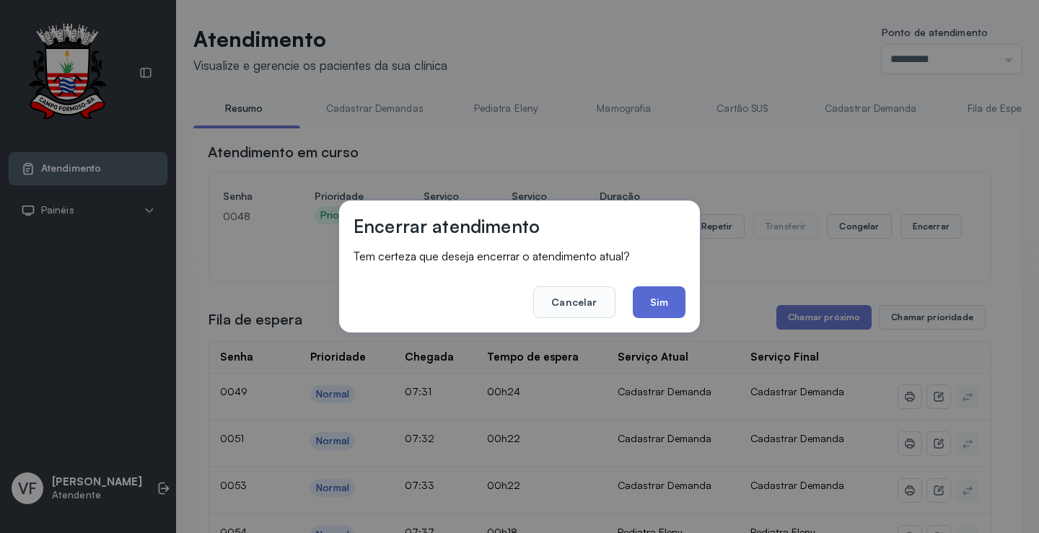
click at [663, 296] on button "Sim" at bounding box center [659, 303] width 53 height 32
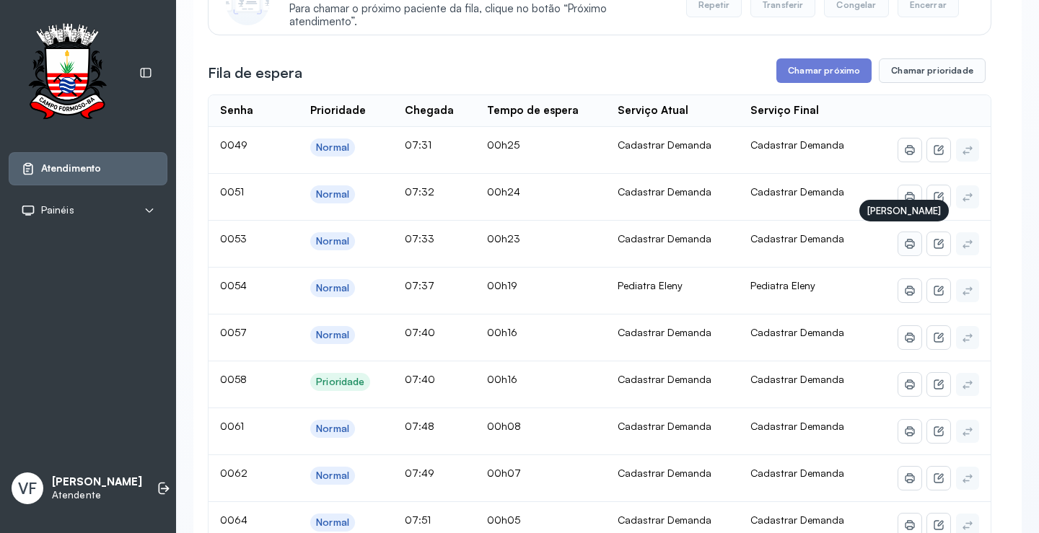
scroll to position [217, 0]
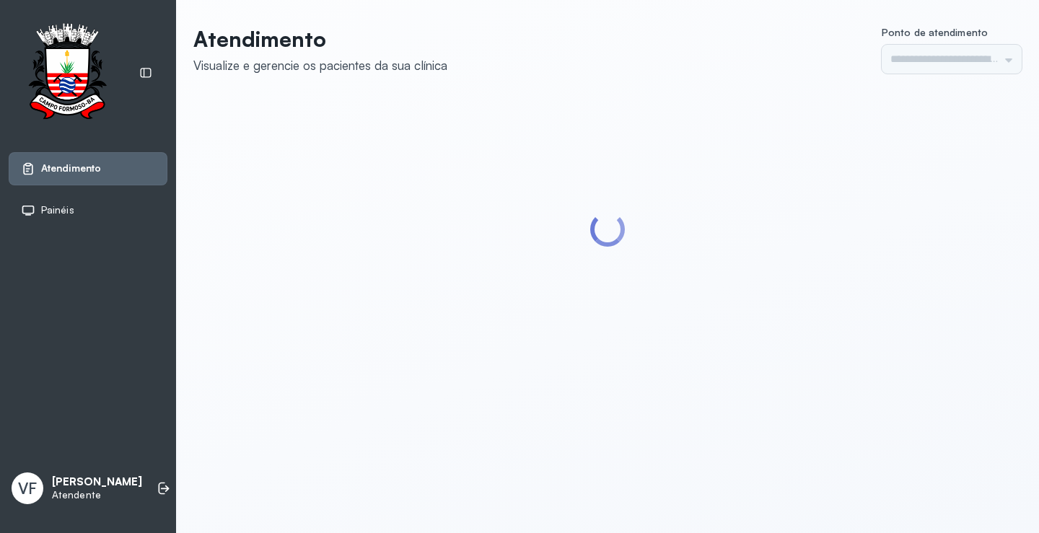
type input "*********"
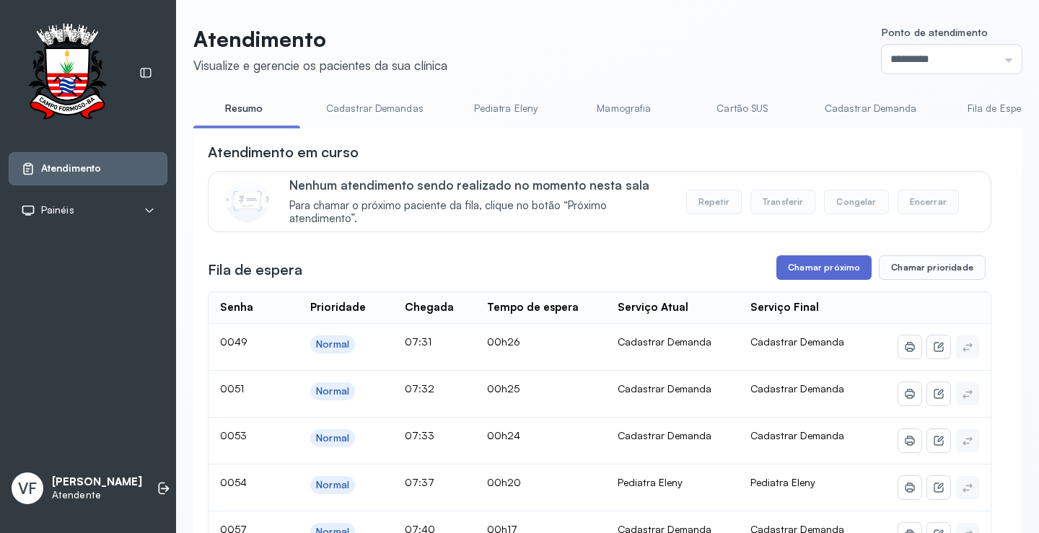
click at [824, 270] on button "Chamar próximo" at bounding box center [824, 267] width 95 height 25
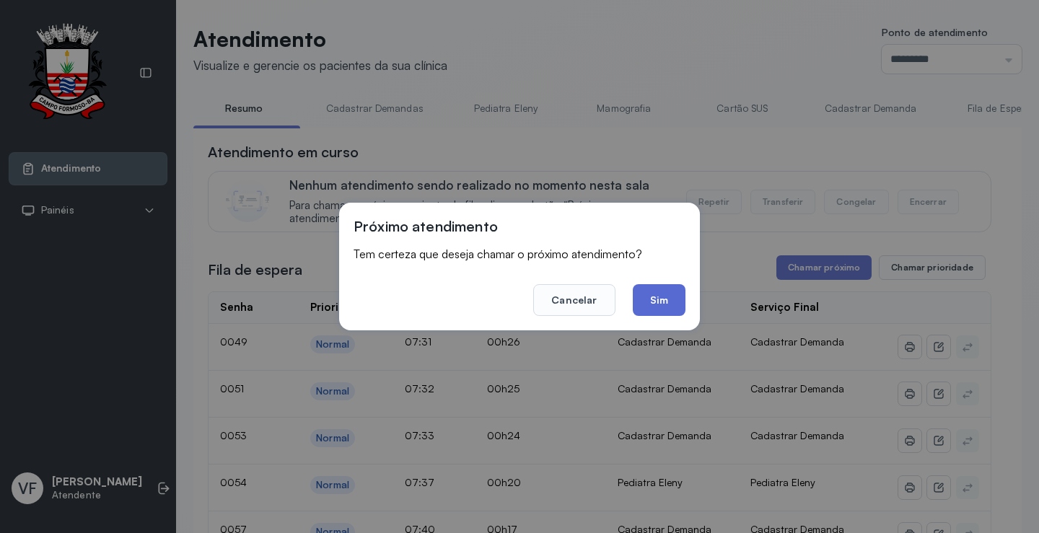
click at [670, 300] on button "Sim" at bounding box center [659, 300] width 53 height 32
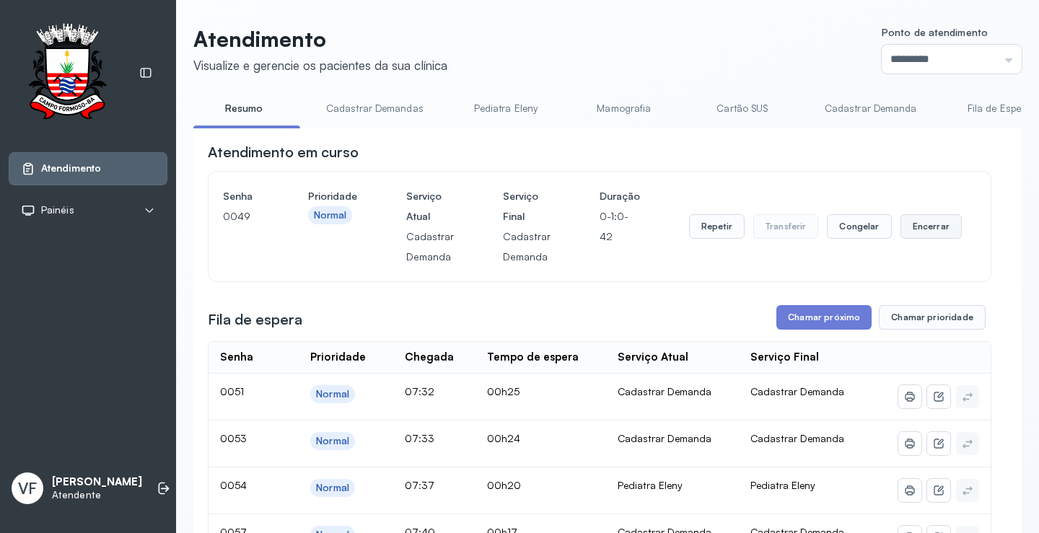
click at [903, 222] on button "Encerrar" at bounding box center [931, 226] width 61 height 25
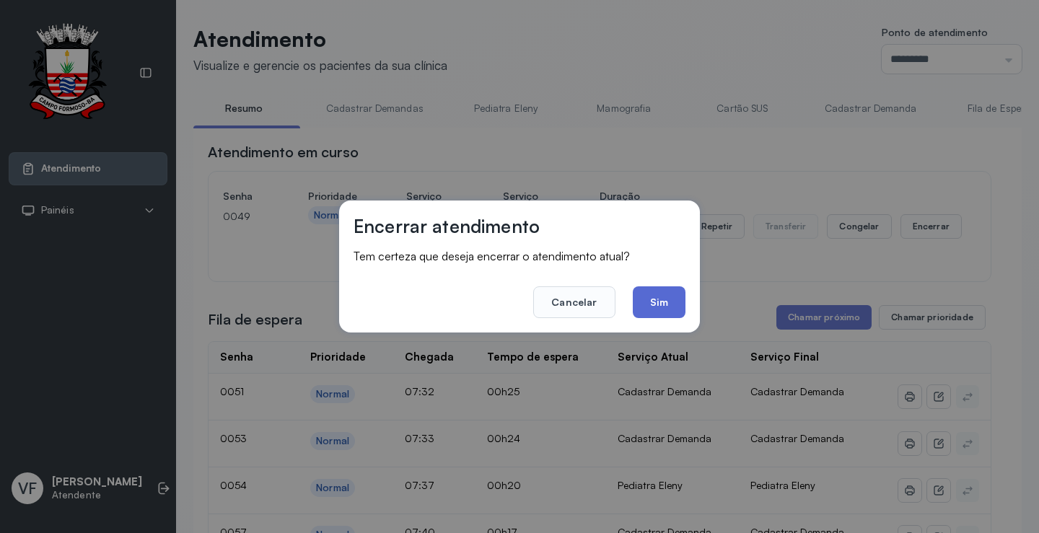
click at [652, 300] on button "Sim" at bounding box center [659, 303] width 53 height 32
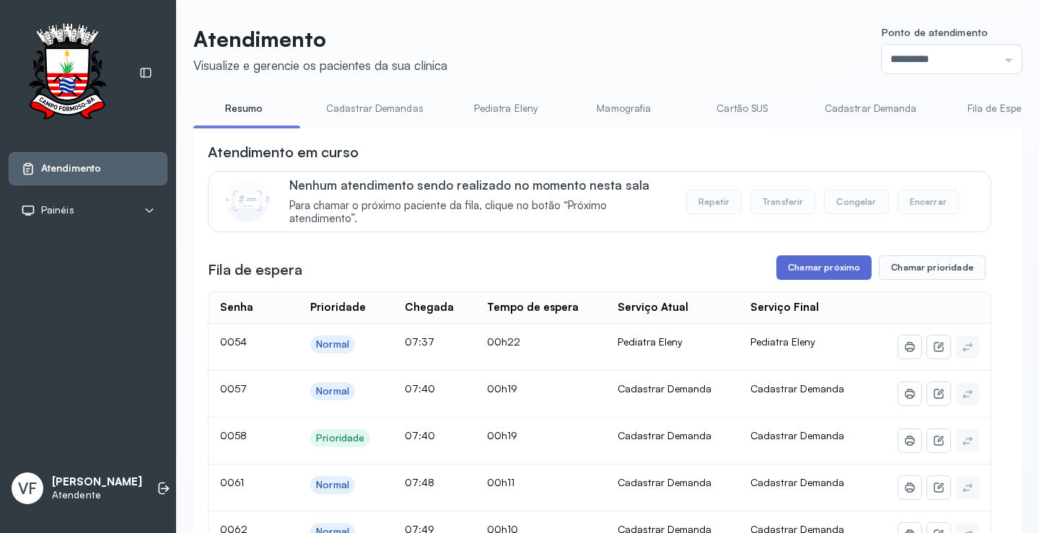
click at [822, 265] on button "Chamar próximo" at bounding box center [824, 267] width 95 height 25
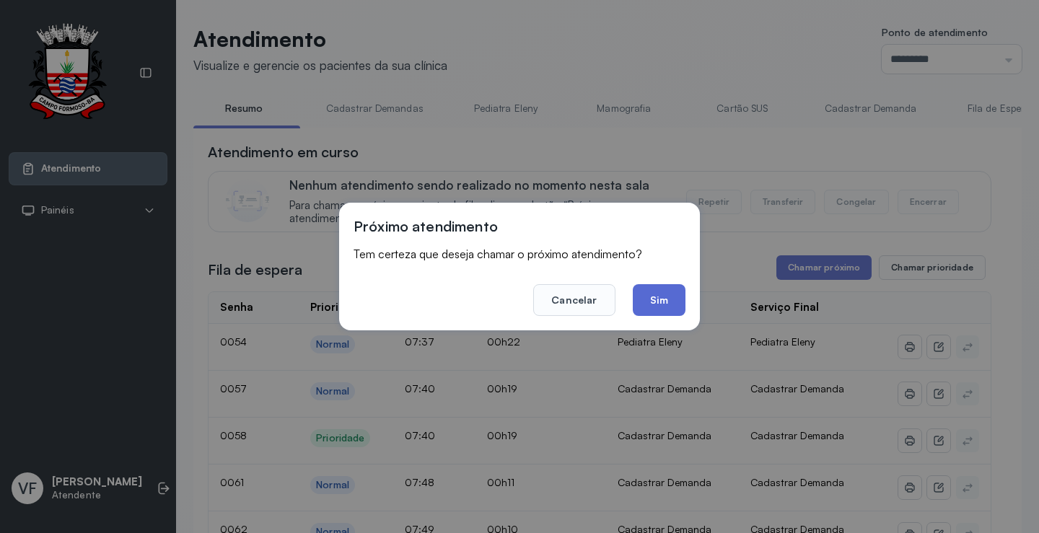
click at [670, 300] on button "Sim" at bounding box center [659, 300] width 53 height 32
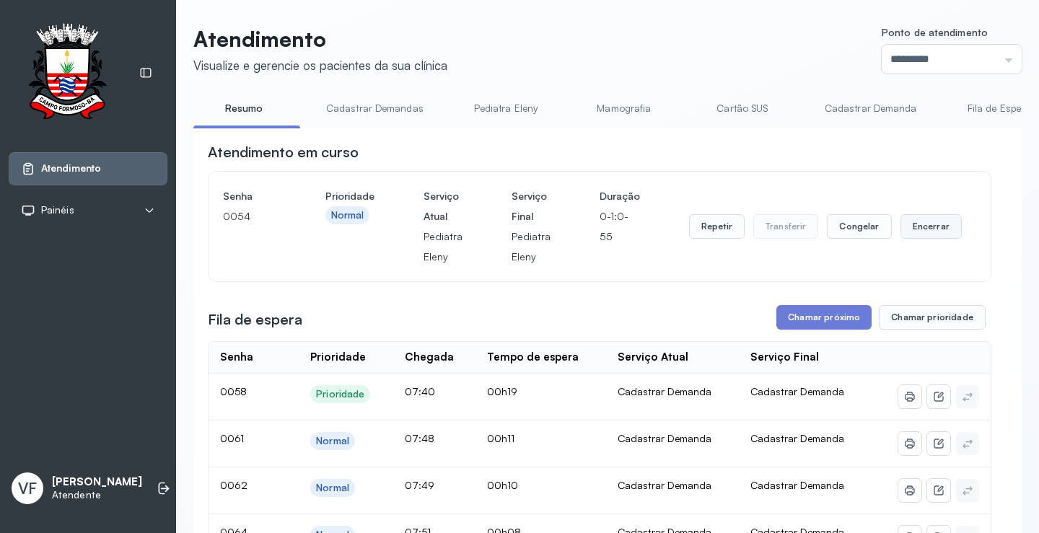
click at [917, 228] on button "Encerrar" at bounding box center [931, 226] width 61 height 25
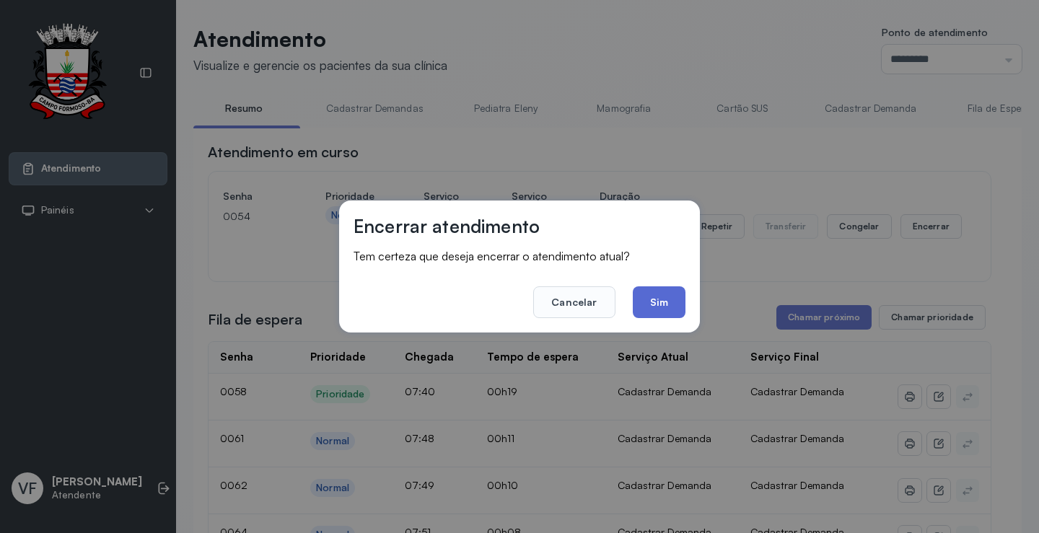
click at [663, 298] on button "Sim" at bounding box center [659, 303] width 53 height 32
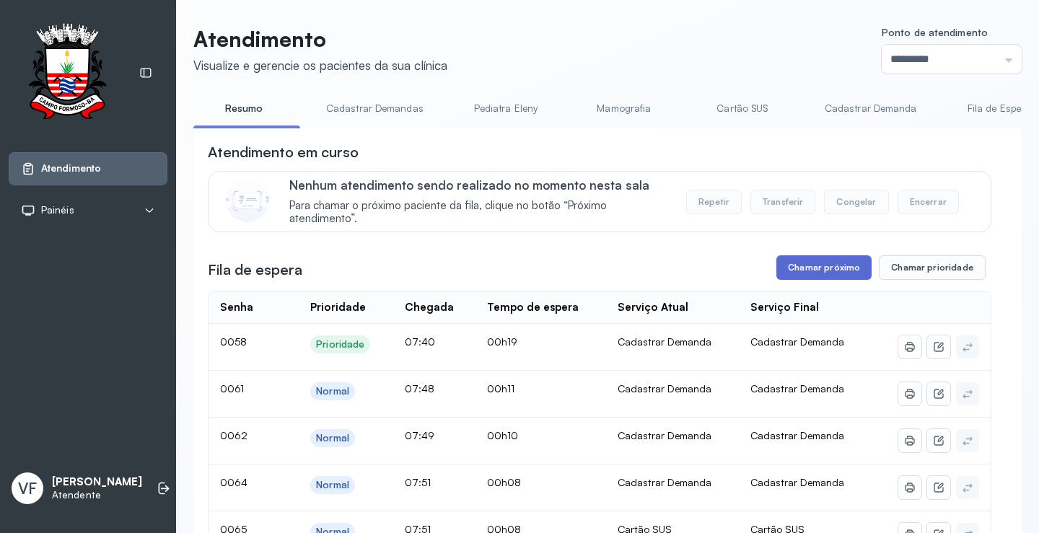
click at [811, 267] on button "Chamar próximo" at bounding box center [824, 267] width 95 height 25
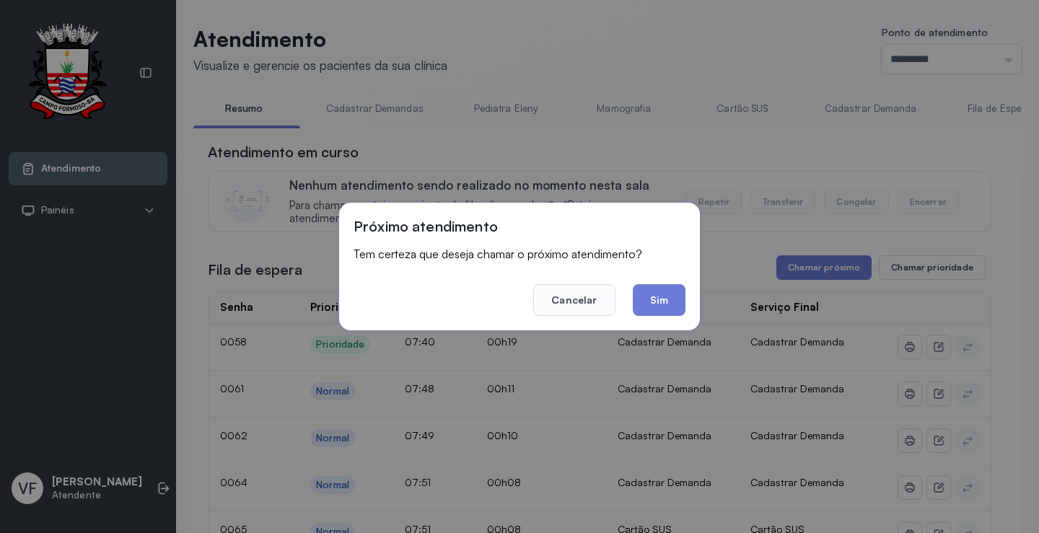
click at [631, 292] on footer "Cancelar Sim" at bounding box center [520, 290] width 332 height 52
click at [667, 298] on button "Sim" at bounding box center [659, 300] width 53 height 32
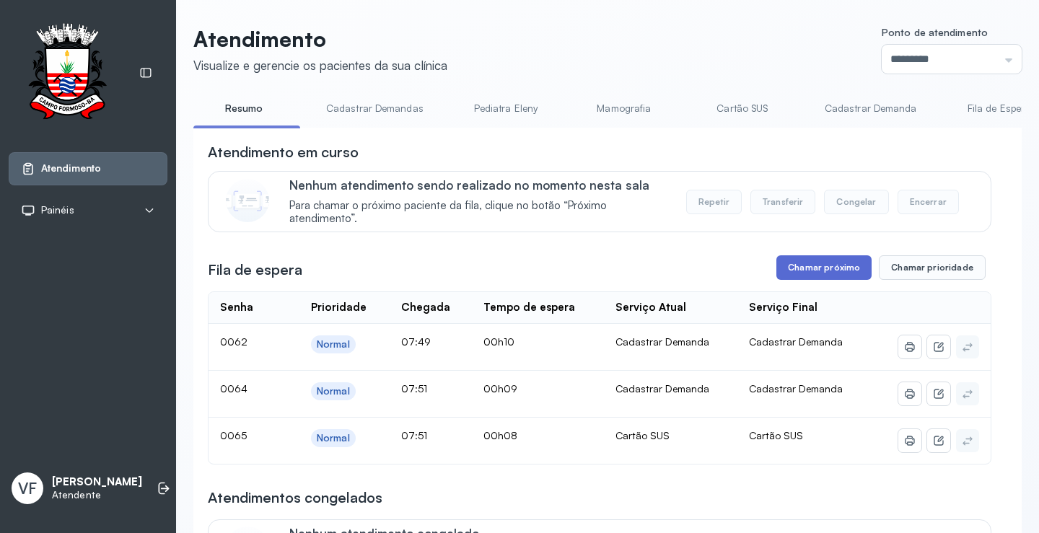
click at [818, 267] on button "Chamar próximo" at bounding box center [824, 267] width 95 height 25
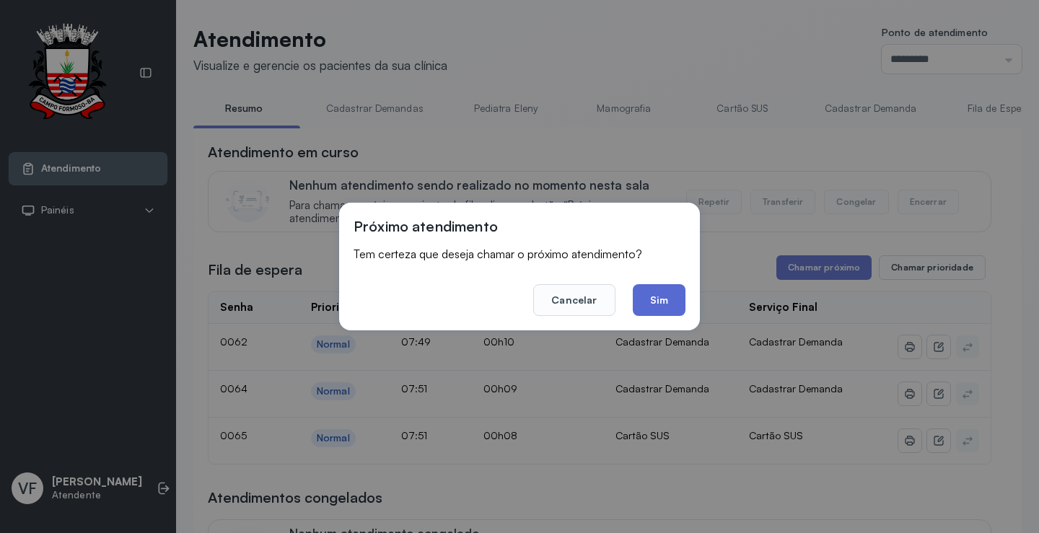
click at [660, 299] on button "Sim" at bounding box center [659, 300] width 53 height 32
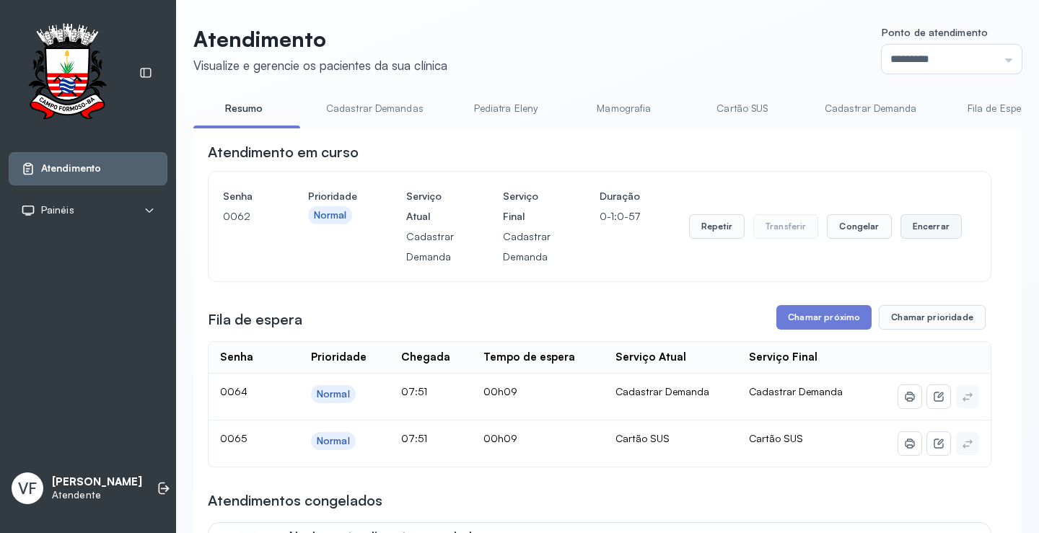
click at [919, 228] on button "Encerrar" at bounding box center [931, 226] width 61 height 25
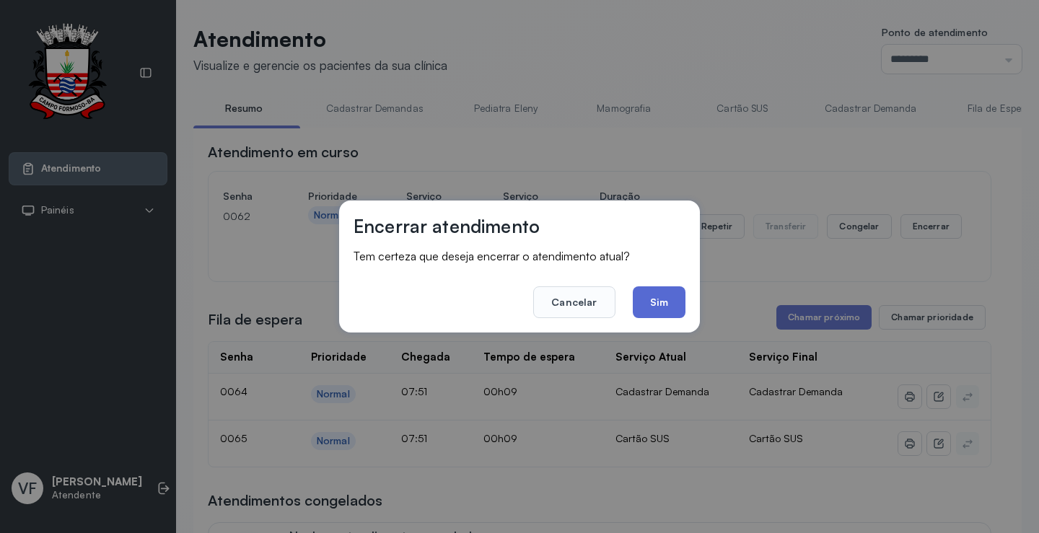
click at [665, 301] on button "Sim" at bounding box center [659, 303] width 53 height 32
